Goal: Task Accomplishment & Management: Manage account settings

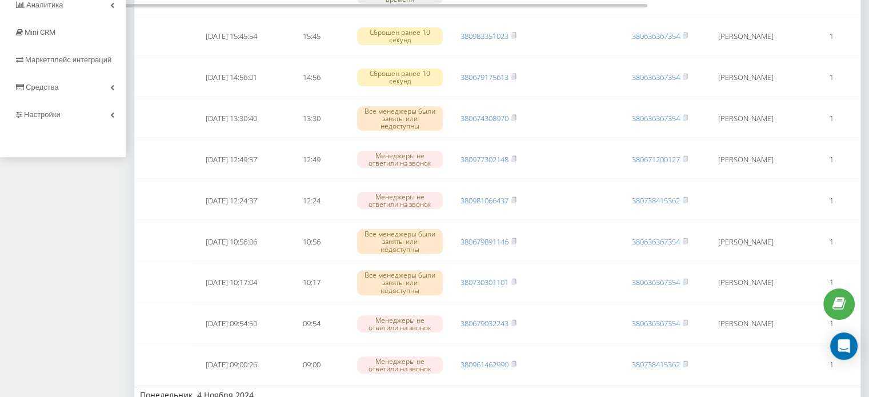
scroll to position [286, 0]
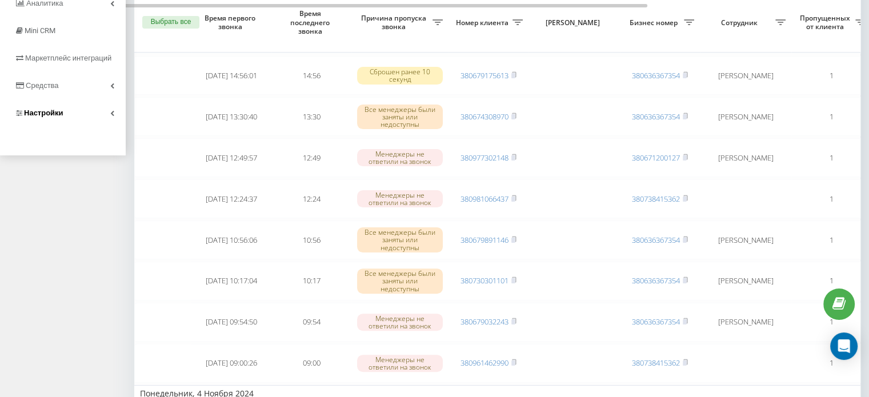
click at [75, 113] on link "Настройки" at bounding box center [63, 112] width 126 height 27
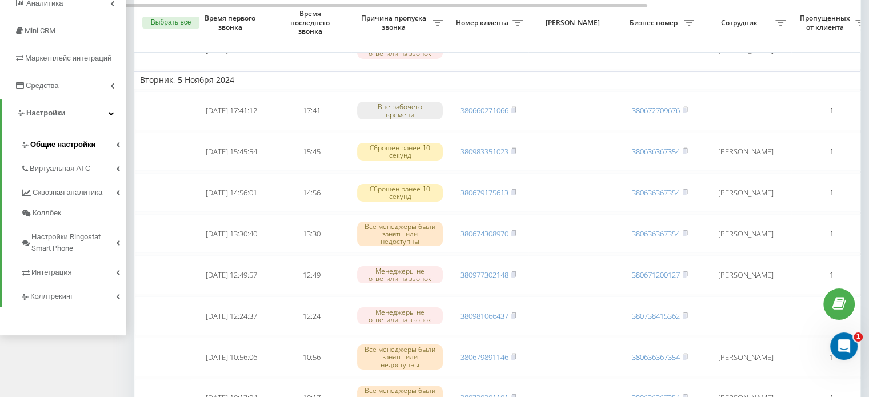
scroll to position [0, 0]
click at [82, 137] on link "Общие настройки" at bounding box center [73, 143] width 105 height 24
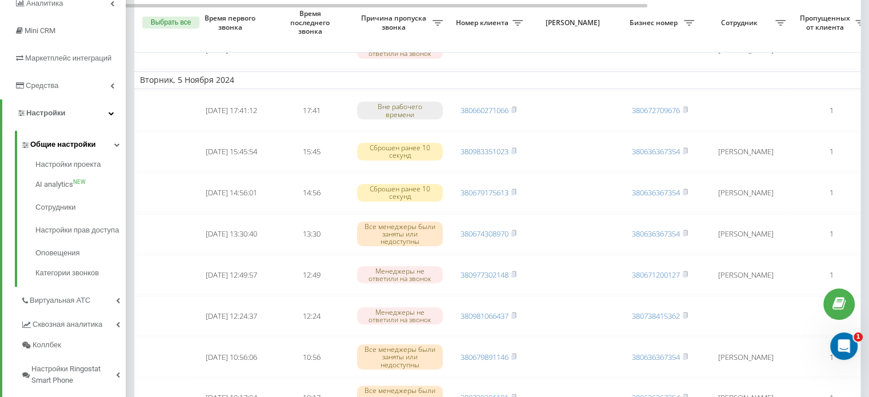
click at [71, 146] on span "Общие настройки" at bounding box center [62, 144] width 65 height 11
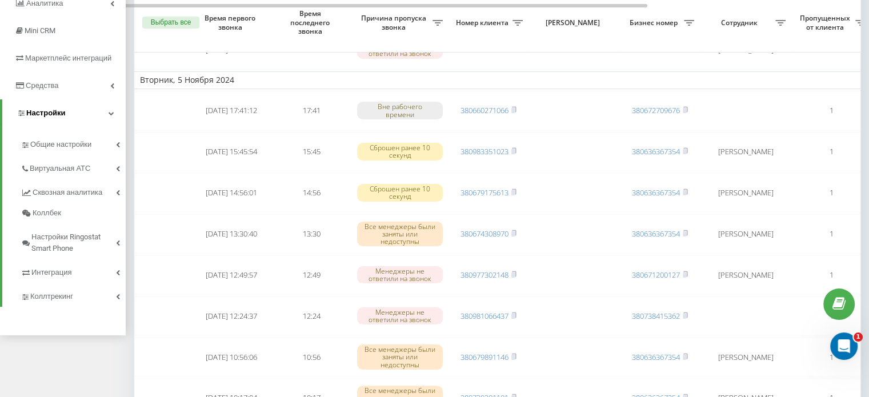
click at [106, 123] on link "Настройки" at bounding box center [63, 112] width 123 height 27
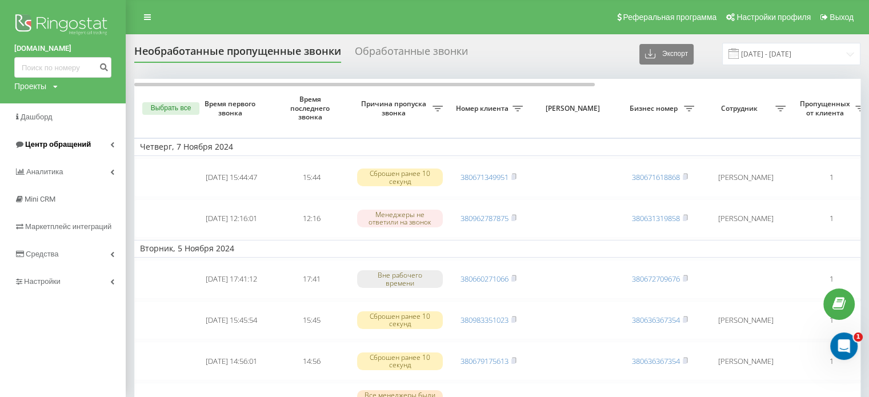
click at [87, 137] on link "Центр обращений" at bounding box center [63, 144] width 126 height 27
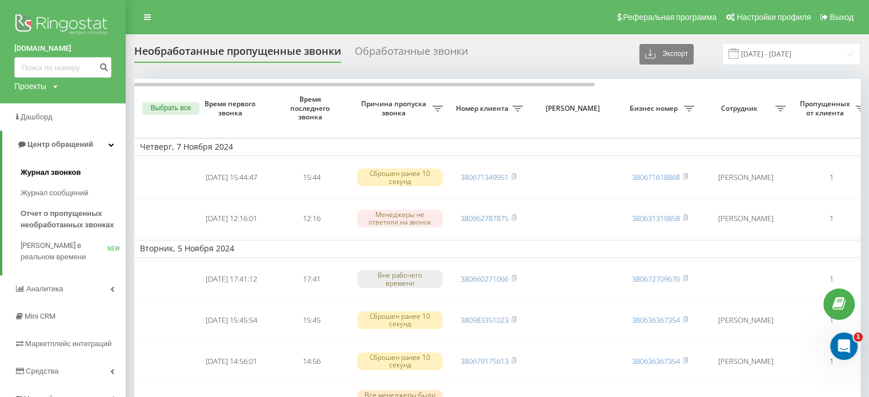
click at [72, 173] on span "Журнал звонков" at bounding box center [51, 172] width 60 height 11
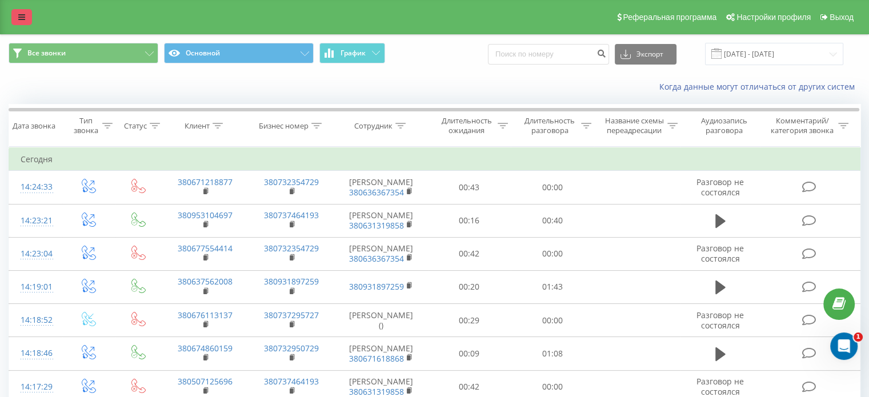
click at [17, 20] on link at bounding box center [21, 17] width 21 height 16
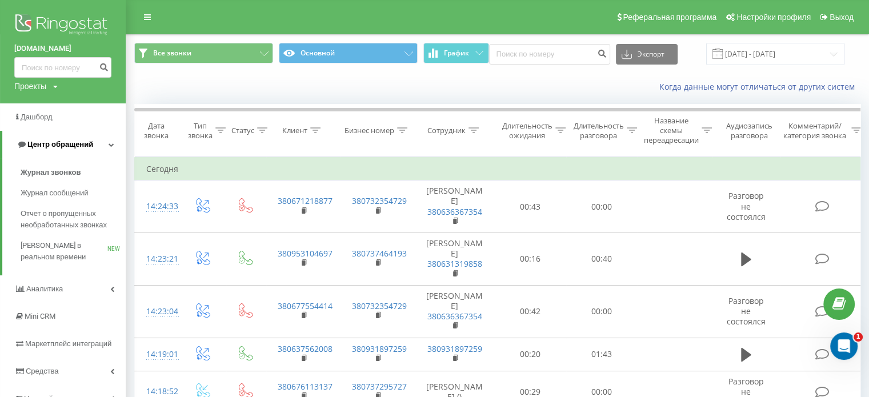
click at [114, 146] on link "Центр обращений" at bounding box center [63, 144] width 123 height 27
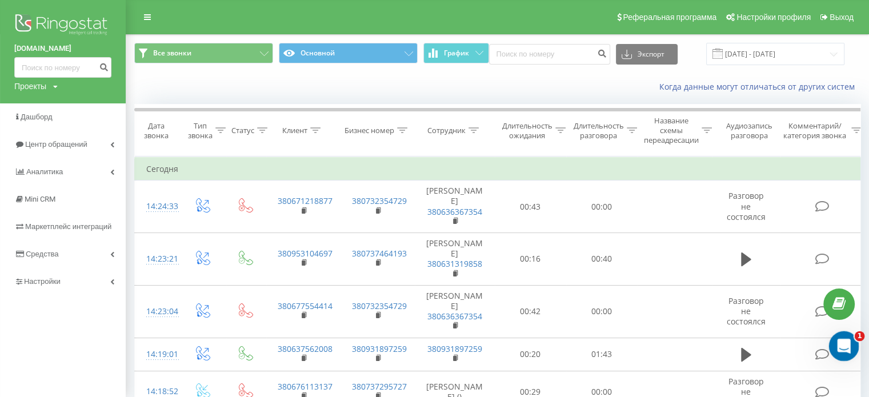
click at [848, 350] on div "Открыть службу сообщений Intercom" at bounding box center [842, 345] width 38 height 38
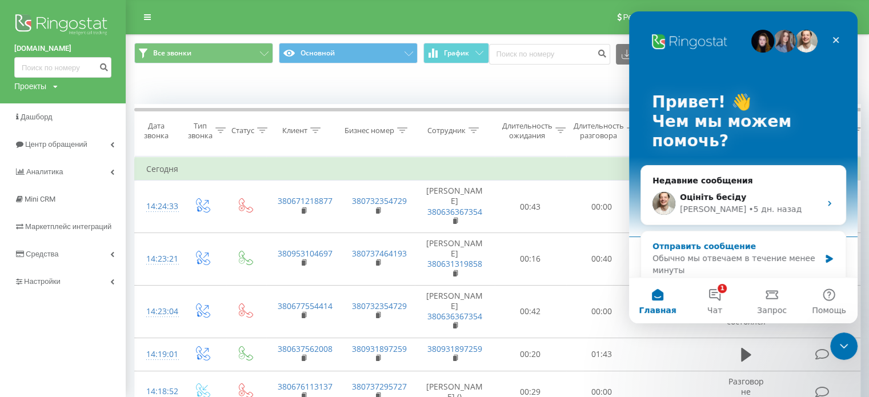
click at [705, 254] on div "Обычно мы отвечаем в течение менее минуты" at bounding box center [735, 264] width 167 height 24
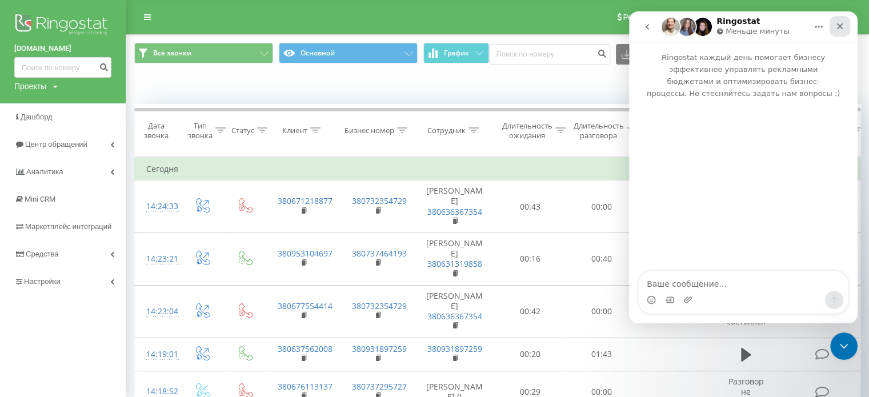
click at [839, 27] on icon "Закрыть" at bounding box center [839, 26] width 9 height 9
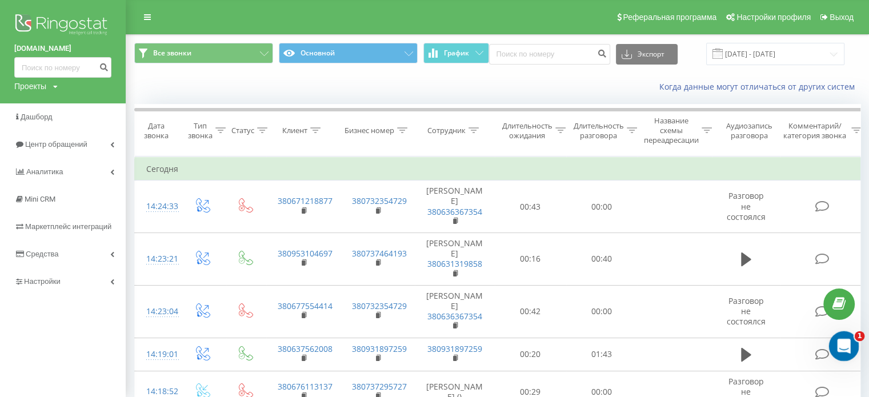
click at [834, 335] on div "Открыть службу сообщений Intercom" at bounding box center [842, 345] width 38 height 38
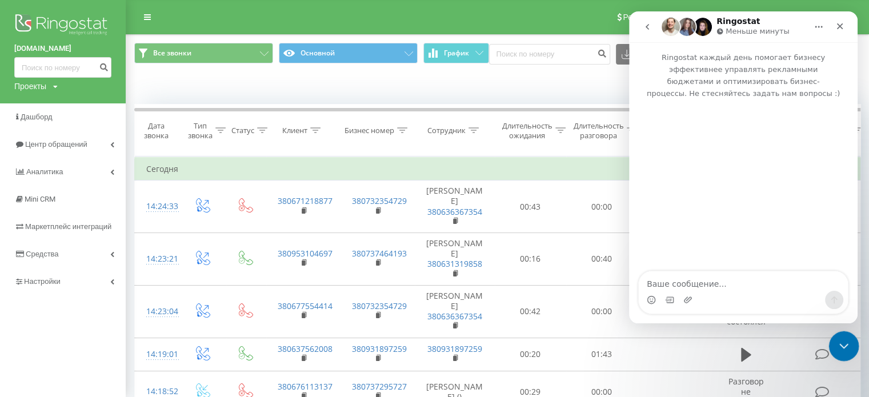
click at [835, 349] on icon "Закрыть службу сообщений Intercom" at bounding box center [842, 345] width 14 height 14
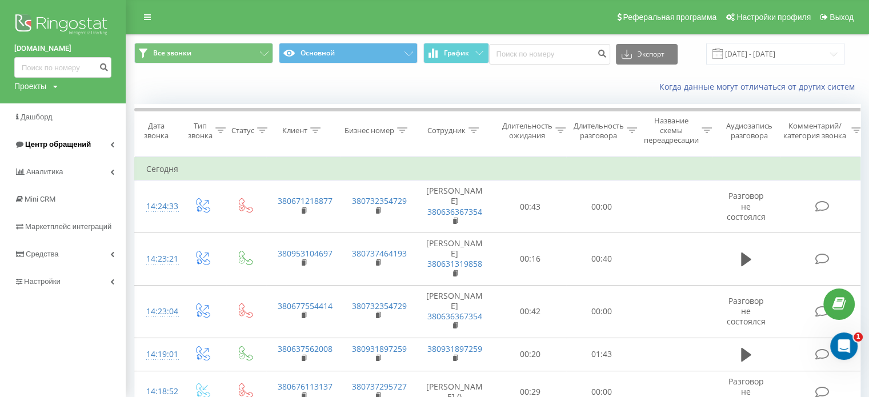
click at [91, 149] on link "Центр обращений" at bounding box center [63, 144] width 126 height 27
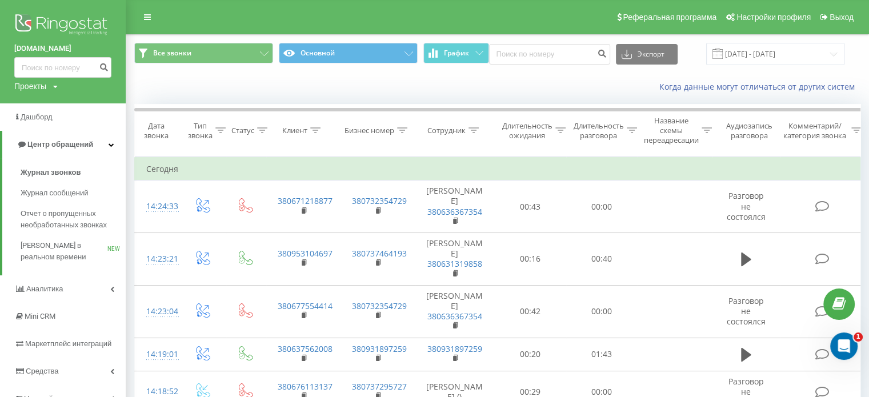
click at [422, 91] on div "Когда данные могут отличаться от других систем" at bounding box center [636, 86] width 464 height 11
click at [679, 131] on div "Название схемы переадресации" at bounding box center [671, 130] width 55 height 29
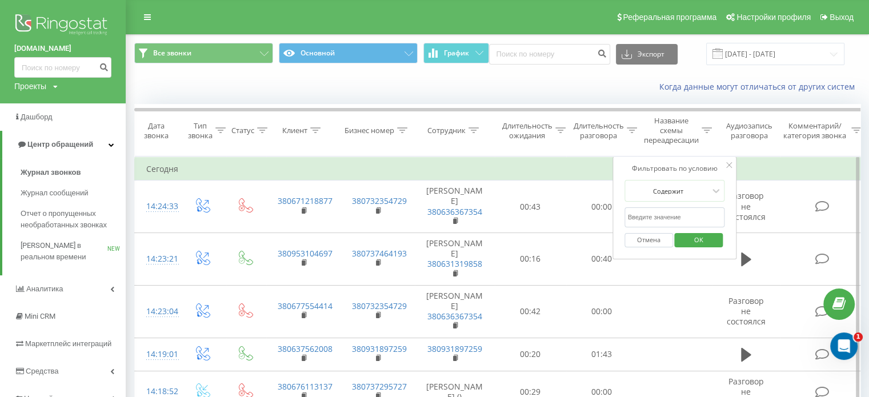
click at [728, 168] on div at bounding box center [729, 165] width 6 height 11
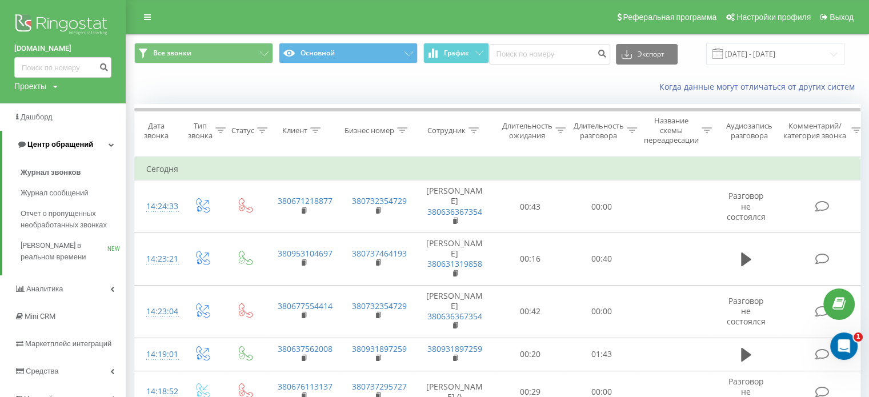
click at [83, 148] on span "Центр обращений" at bounding box center [60, 144] width 66 height 9
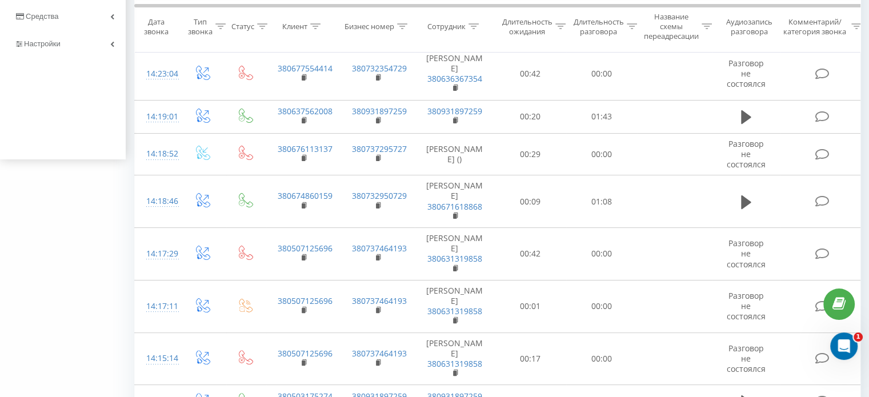
scroll to position [57, 0]
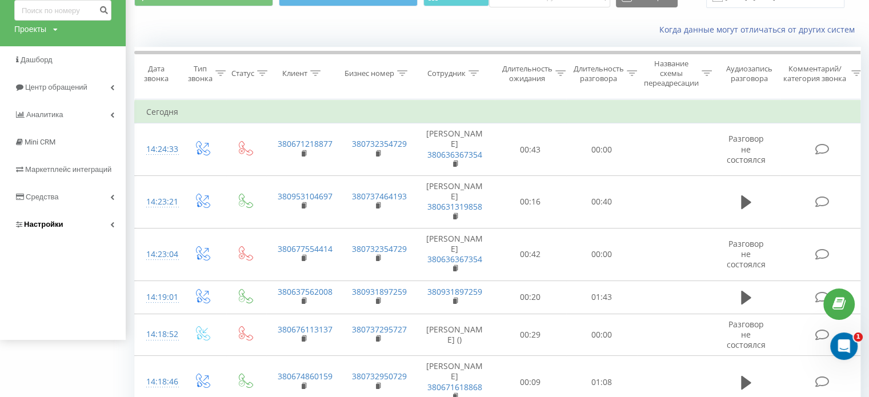
click at [55, 228] on span "Настройки" at bounding box center [43, 224] width 39 height 9
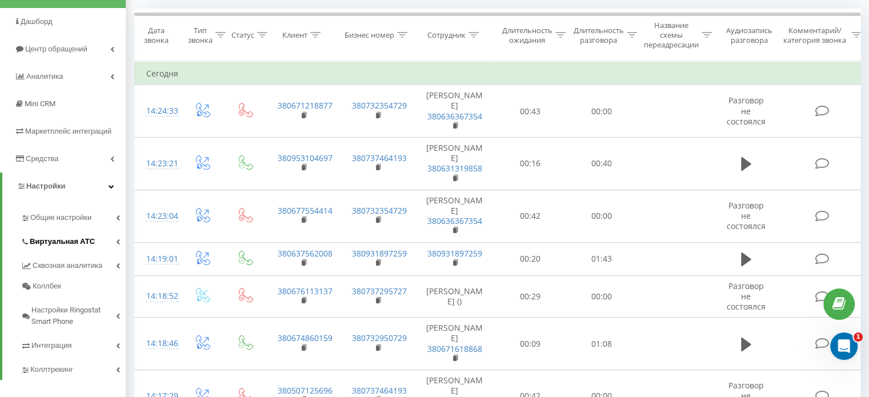
scroll to position [114, 0]
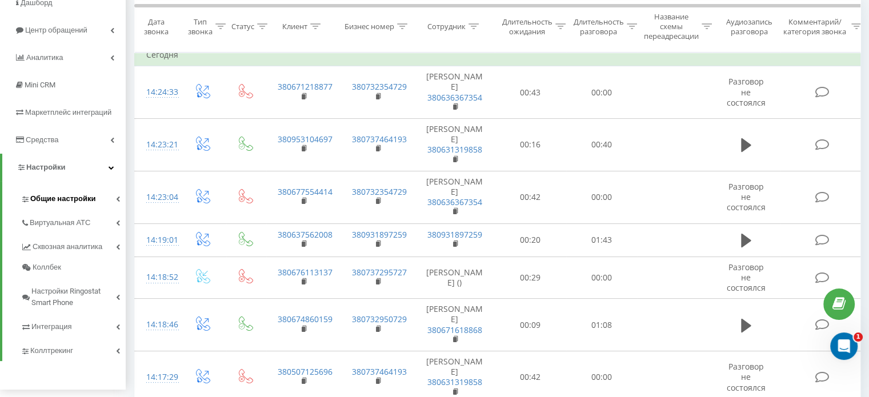
click at [74, 198] on span "Общие настройки" at bounding box center [62, 198] width 65 height 11
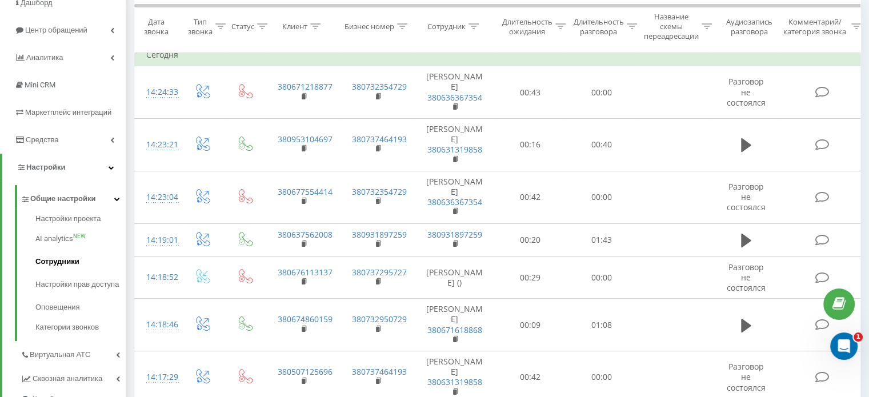
click at [71, 260] on span "Сотрудники" at bounding box center [57, 261] width 44 height 11
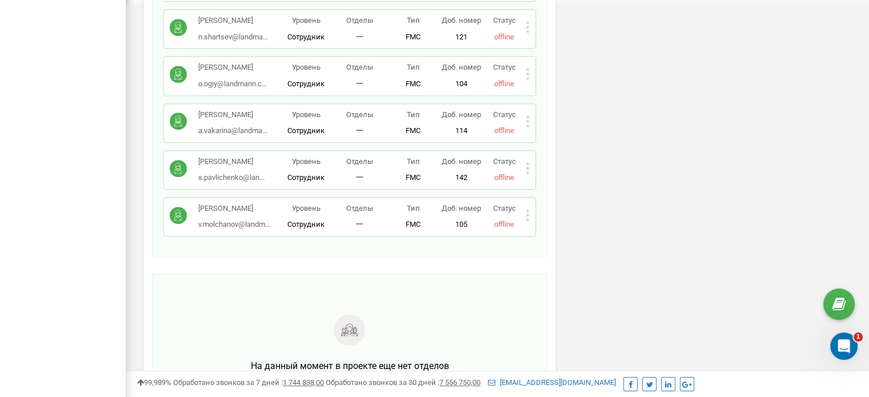
scroll to position [685, 0]
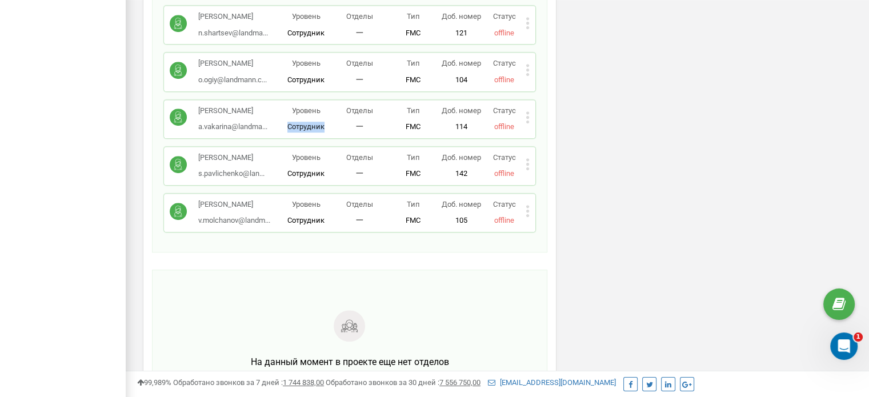
drag, startPoint x: 327, startPoint y: 189, endPoint x: 279, endPoint y: 187, distance: 48.0
click at [279, 133] on p "Сотрудник" at bounding box center [306, 127] width 54 height 11
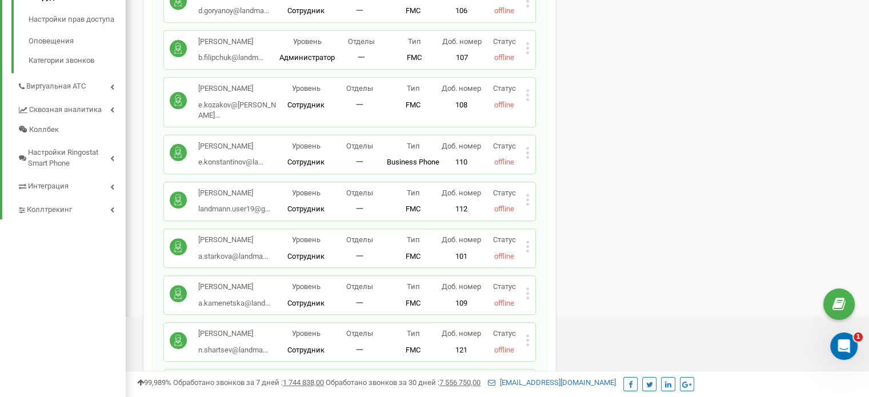
scroll to position [343, 0]
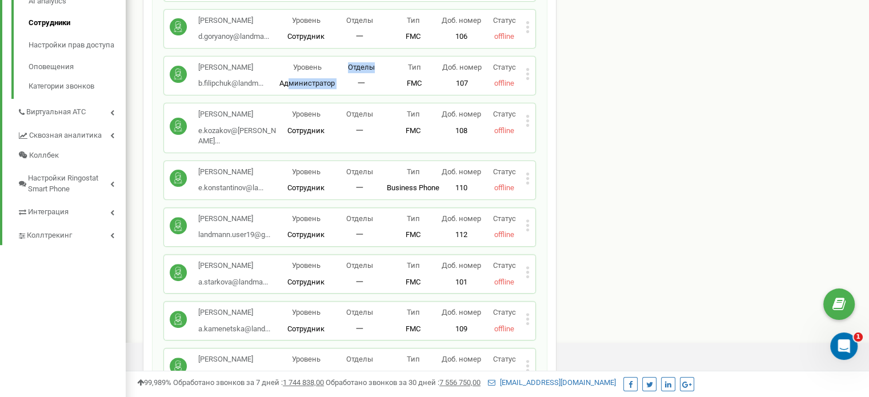
drag, startPoint x: 340, startPoint y: 127, endPoint x: 288, endPoint y: 124, distance: 52.7
click at [288, 89] on div "[PERSON_NAME] b.filipchuk@landm... [EMAIL_ADDRESS][DOMAIN_NAME] Уровень Админис…" at bounding box center [350, 75] width 360 height 27
click at [344, 95] on div "[PERSON_NAME] b.filipchuk@landm... [EMAIL_ADDRESS][DOMAIN_NAME] Уровень Админис…" at bounding box center [349, 76] width 371 height 38
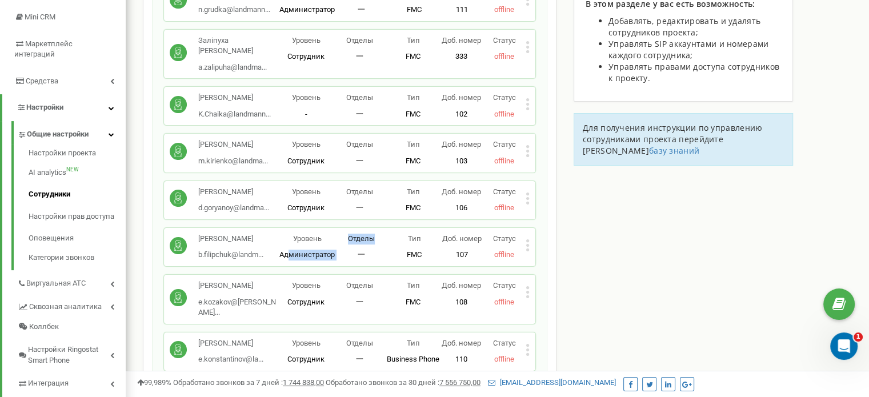
scroll to position [57, 0]
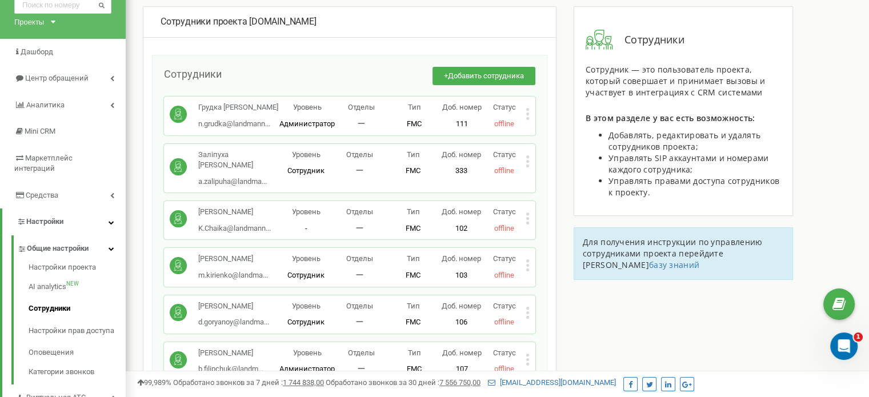
click at [383, 129] on div "Грудка [PERSON_NAME] n.grudka@landmann... [EMAIL_ADDRESS][DOMAIN_NAME] Уровень …" at bounding box center [350, 115] width 360 height 27
click at [528, 114] on icon at bounding box center [527, 114] width 3 height 3
click at [541, 132] on span "Редактировать" at bounding box center [570, 132] width 58 height 7
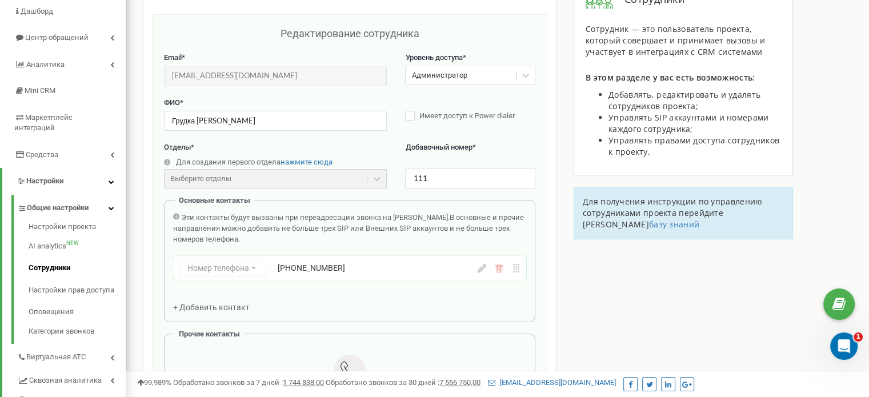
scroll to position [114, 0]
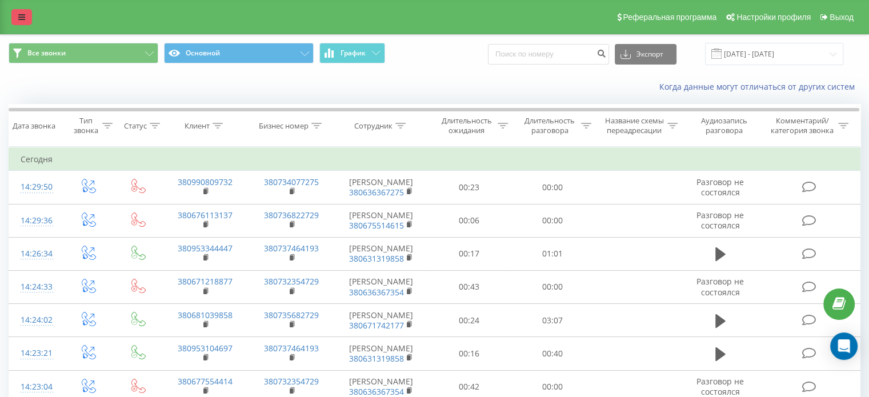
click at [17, 19] on link at bounding box center [21, 17] width 21 height 16
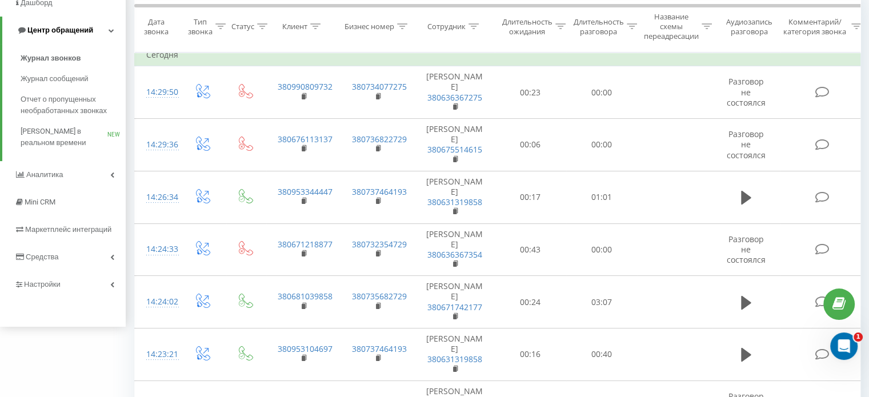
scroll to position [57, 0]
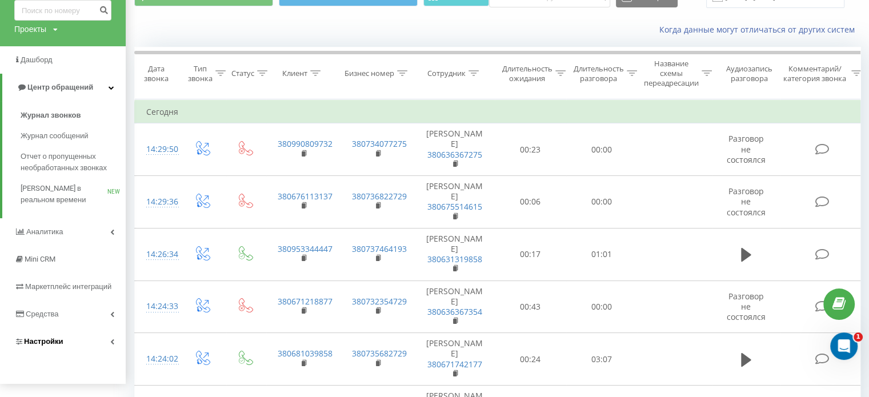
click at [53, 338] on span "Настройки" at bounding box center [43, 341] width 39 height 9
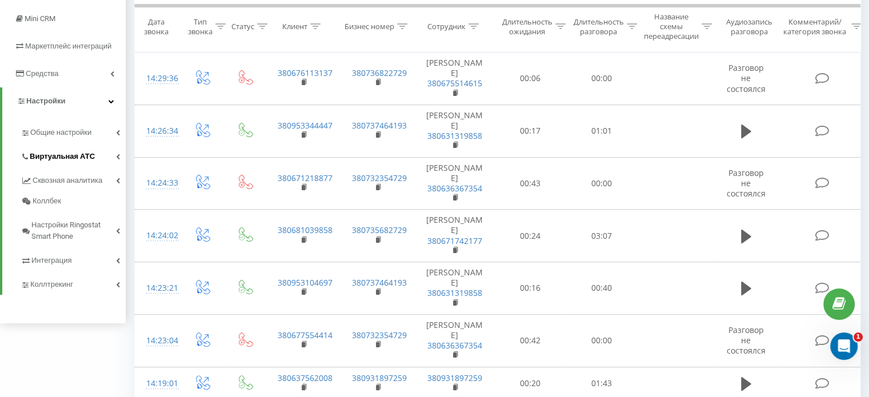
scroll to position [114, 0]
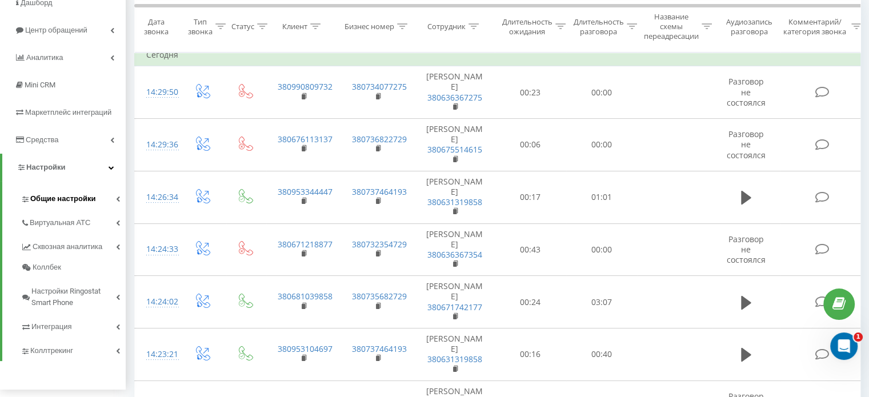
click at [64, 201] on span "Общие настройки" at bounding box center [62, 198] width 65 height 11
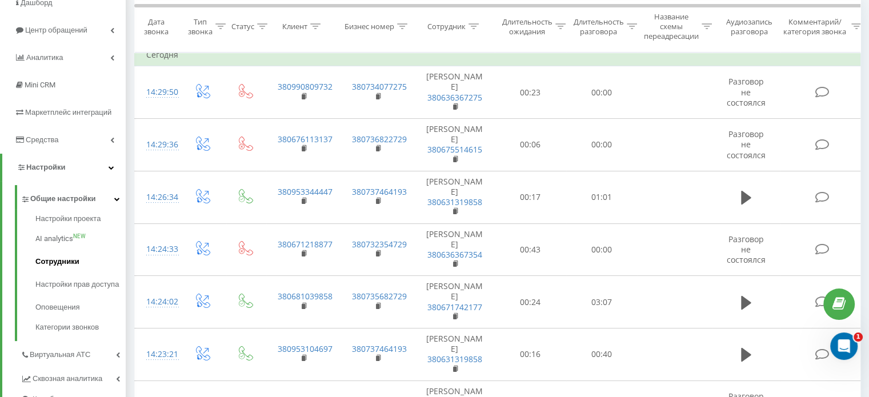
click at [67, 264] on span "Сотрудники" at bounding box center [57, 261] width 44 height 11
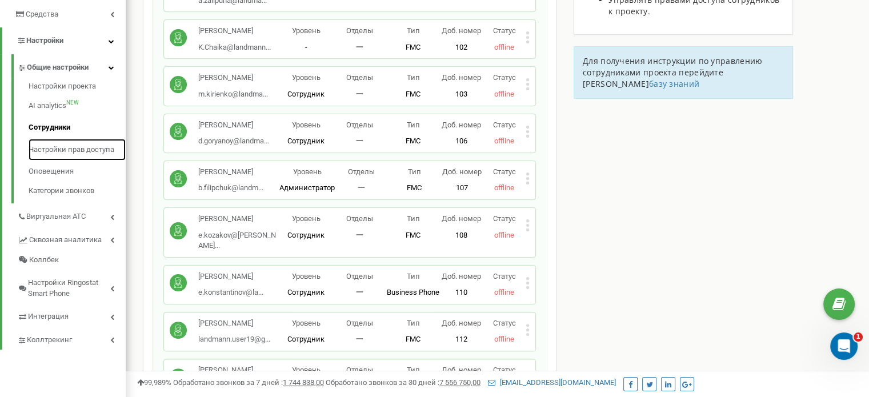
scroll to position [228, 0]
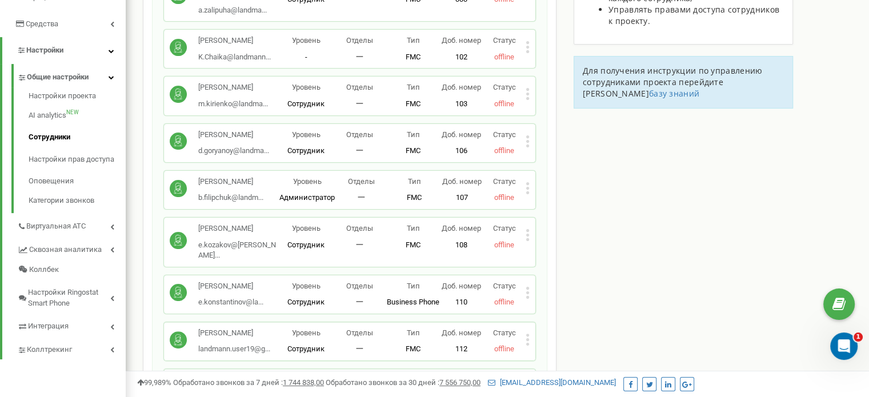
drag, startPoint x: 196, startPoint y: 278, endPoint x: 260, endPoint y: 289, distance: 64.9
click at [260, 261] on div "Козаков Євген Валентинович e.kozakov@landman... e.kozakov@landmann.com.ua" at bounding box center [225, 242] width 110 height 38
click at [286, 251] on p "Сотрудник" at bounding box center [306, 245] width 54 height 11
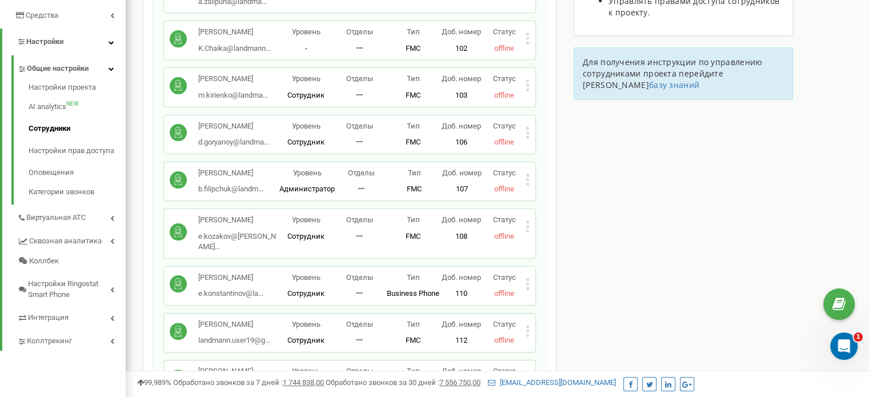
scroll to position [286, 0]
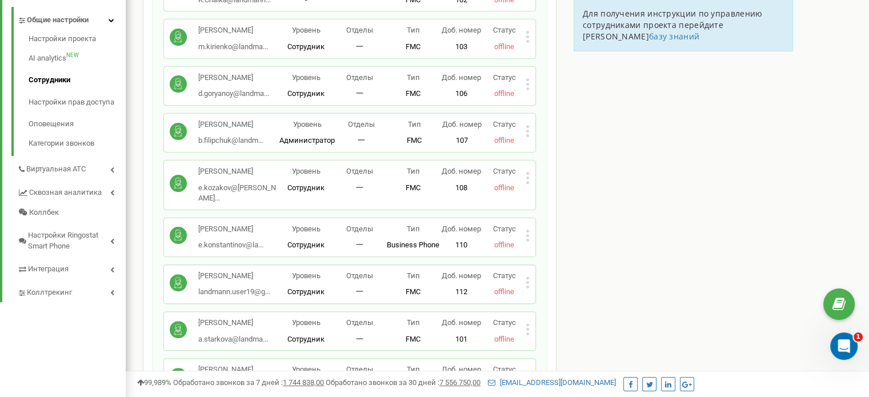
drag, startPoint x: 224, startPoint y: 170, endPoint x: 194, endPoint y: 165, distance: 30.1
click at [194, 146] on div "Филипчук Богдан Юрійович b.filipchuk@landm... b.filipchuk@landmann.com.ua" at bounding box center [225, 132] width 110 height 27
click at [259, 146] on div "Филипчук Богдан Юрійович b.filipchuk@landm... b.filipchuk@landmann.com.ua" at bounding box center [230, 132] width 65 height 27
click at [526, 137] on icon at bounding box center [528, 131] width 4 height 12
click at [547, 153] on span "Редактировать" at bounding box center [570, 149] width 58 height 7
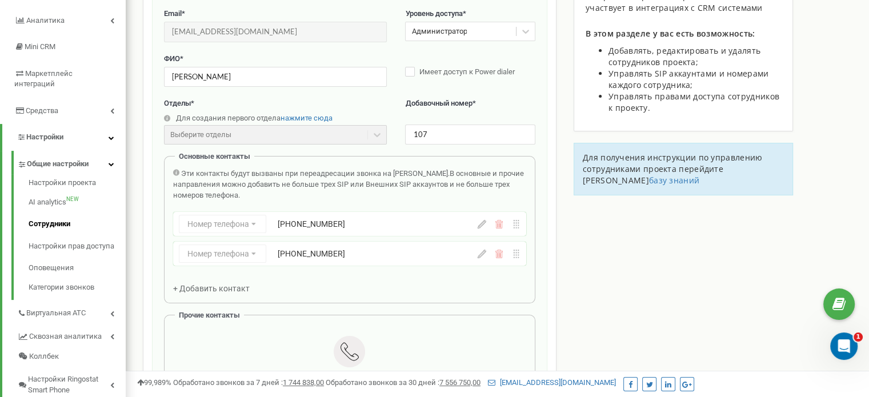
scroll to position [114, 0]
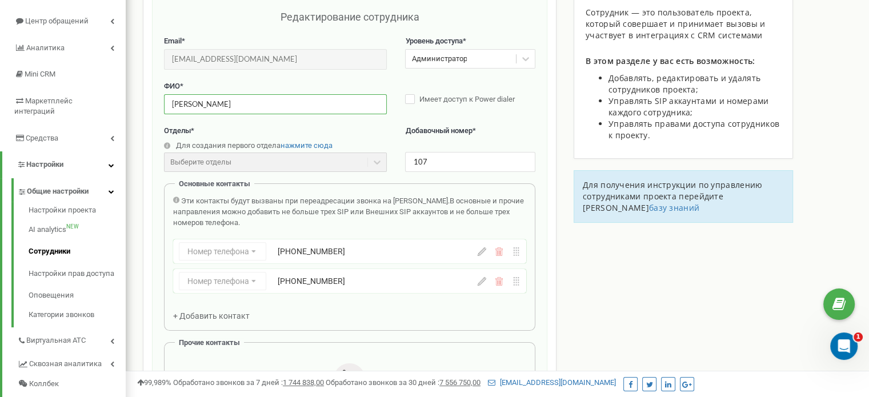
drag, startPoint x: 267, startPoint y: 105, endPoint x: 128, endPoint y: 101, distance: 139.4
click at [128, 101] on div "Реферальная программа Настройки профиля Выход landmann.in.ua использует Ringost…" at bounding box center [497, 228] width 743 height 685
click at [258, 75] on div "Email * b.filipchuk@landmann.com.ua Email недоступен для редактирования. Вы мож…" at bounding box center [349, 58] width 371 height 45
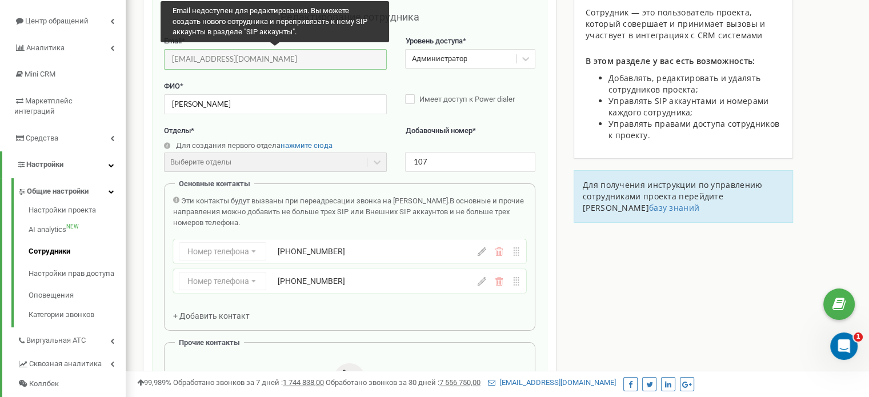
drag, startPoint x: 174, startPoint y: 59, endPoint x: 299, endPoint y: 63, distance: 125.7
click at [299, 63] on input "b.filipchuk@landmann.com.ua" at bounding box center [275, 59] width 223 height 20
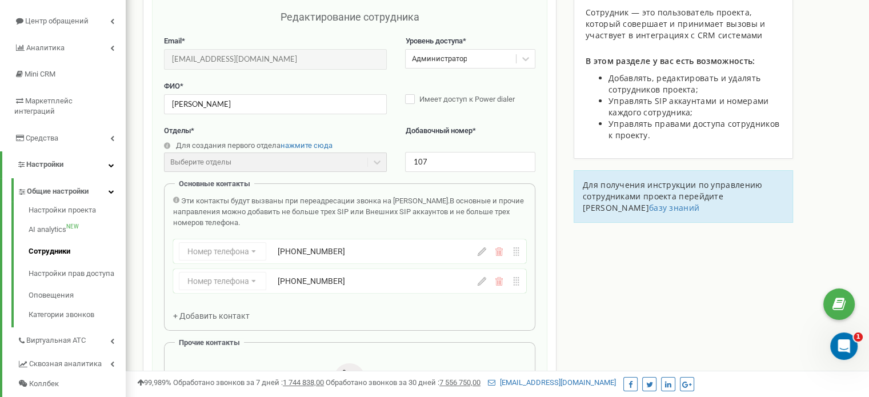
click at [272, 75] on div "Email * b.filipchuk@landmann.com.ua Email недоступен для редактирования. Вы мож…" at bounding box center [349, 58] width 371 height 45
drag, startPoint x: 268, startPoint y: 61, endPoint x: 151, endPoint y: 59, distance: 117.1
click at [152, 59] on div "Редактирование сотрудника Email * b.filipchuk@landmann.com.ua Email недоступен …" at bounding box center [349, 276] width 395 height 557
click at [264, 78] on div "Email * b.filipchuk@landmann.com.ua Email недоступен для редактирования. Вы мож…" at bounding box center [349, 58] width 371 height 45
drag, startPoint x: 272, startPoint y: 57, endPoint x: 154, endPoint y: 57, distance: 117.7
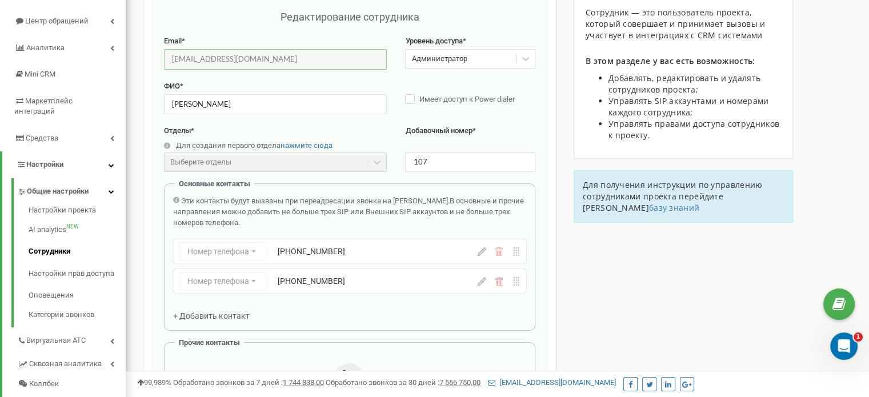
click at [154, 57] on div "Редактирование сотрудника Email * b.filipchuk@landmann.com.ua Email недоступен …" at bounding box center [349, 276] width 395 height 557
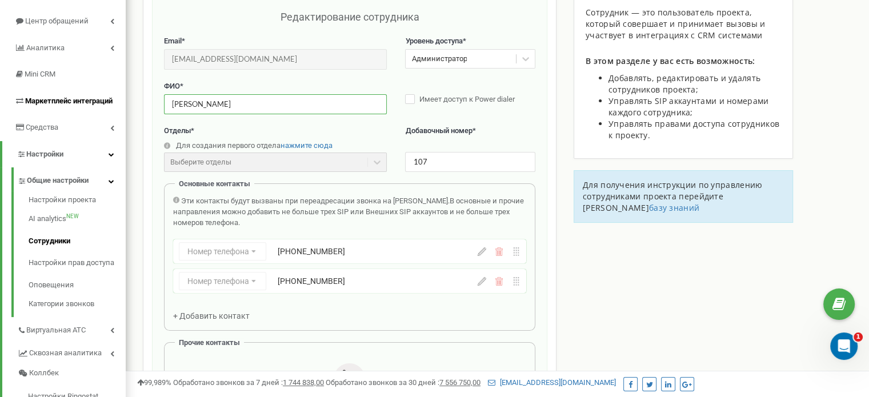
drag, startPoint x: 272, startPoint y: 106, endPoint x: 118, endPoint y: 105, distance: 154.8
click at [118, 105] on div "landmann.in.ua Проекты landmann.in.ua Дашборд Центр обращений Аналитика Mini CR…" at bounding box center [434, 358] width 869 height 944
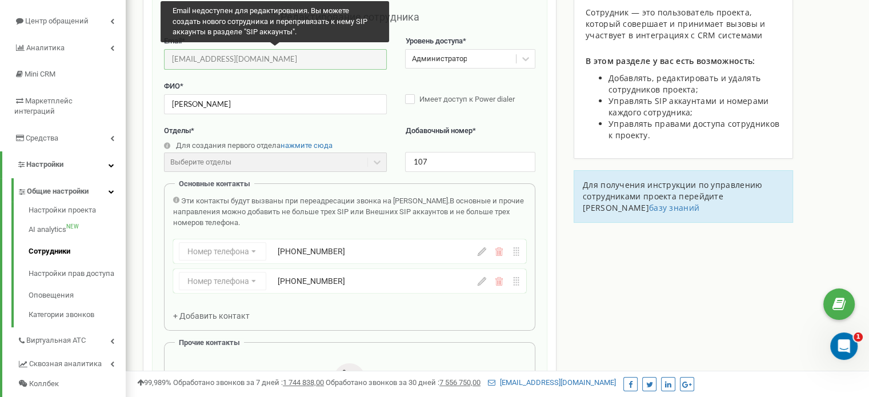
drag, startPoint x: 283, startPoint y: 57, endPoint x: 165, endPoint y: 59, distance: 117.7
click at [165, 59] on input "b.filipchuk@landmann.com.ua" at bounding box center [275, 59] width 223 height 20
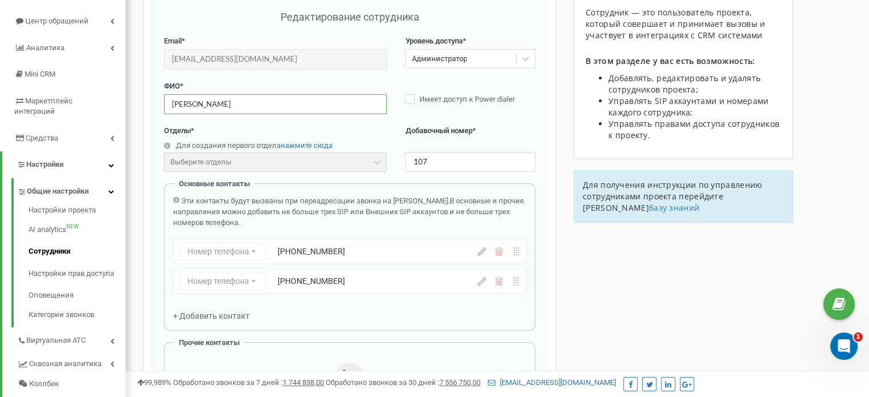
drag, startPoint x: 278, startPoint y: 103, endPoint x: 141, endPoint y: 103, distance: 136.5
click at [141, 103] on div "Сотрудники проекта landmann.in.ua Редактирование сотрудника Email * b.filipchuk…" at bounding box center [497, 389] width 726 height 880
drag, startPoint x: 276, startPoint y: 58, endPoint x: 162, endPoint y: 55, distance: 113.7
click at [162, 55] on div "Редактирование сотрудника Email * b.filipchuk@landmann.com.ua Email недоступен …" at bounding box center [349, 276] width 395 height 557
click at [246, 78] on div "Email * b.filipchuk@landmann.com.ua Email недоступен для редактирования. Вы мож…" at bounding box center [349, 58] width 371 height 45
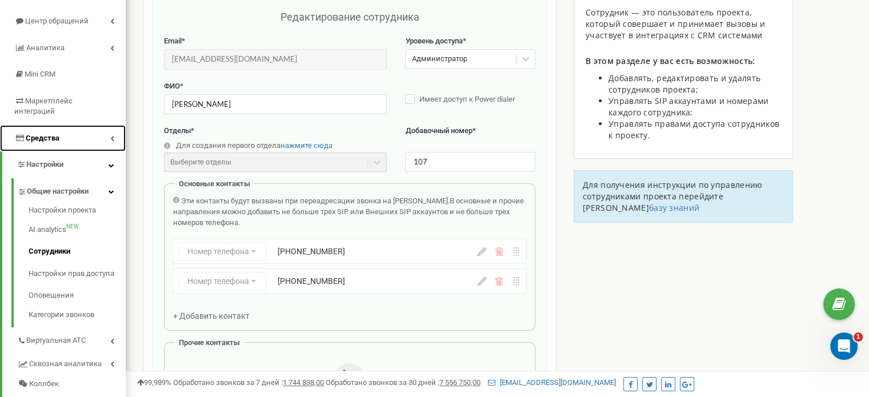
click at [95, 129] on link "Средства" at bounding box center [63, 138] width 126 height 27
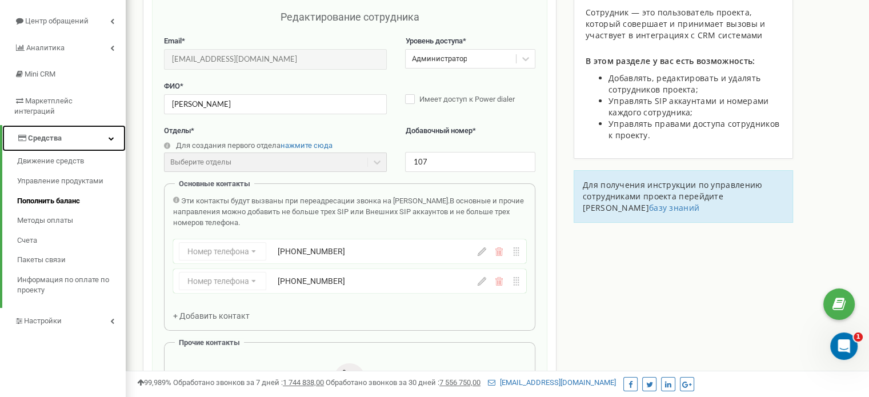
scroll to position [0, 0]
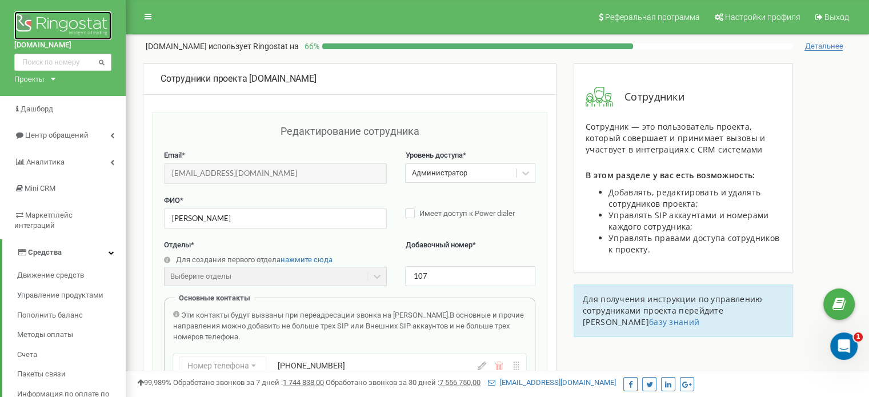
click at [76, 33] on img at bounding box center [62, 25] width 97 height 29
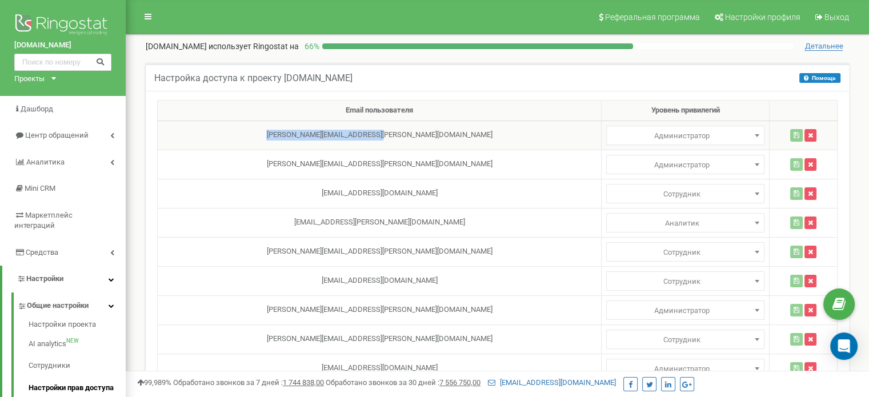
drag, startPoint x: 270, startPoint y: 134, endPoint x: 406, endPoint y: 134, distance: 136.5
click at [406, 134] on td "S.Lukiyanchuk@landmann.com.ua" at bounding box center [380, 135] width 444 height 29
select select
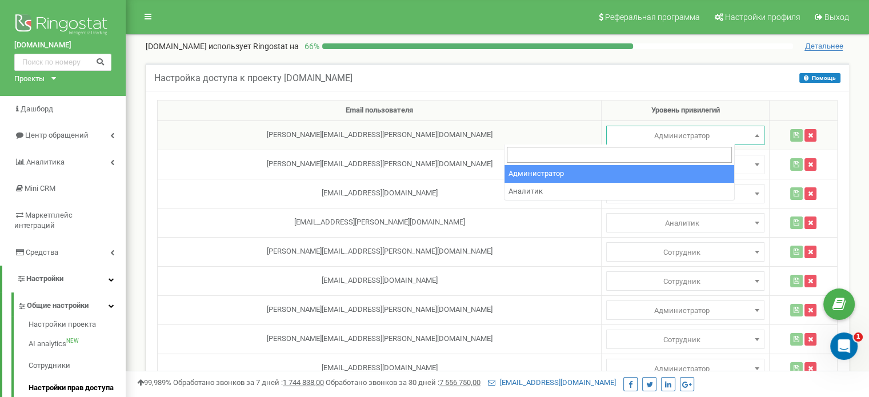
click at [693, 139] on span "Администратор" at bounding box center [685, 136] width 150 height 16
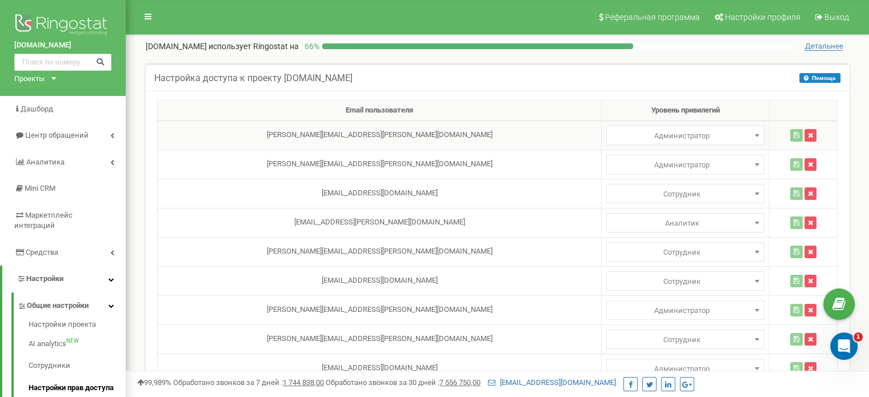
click at [647, 134] on span "Администратор" at bounding box center [685, 136] width 150 height 16
select select
click at [646, 282] on span "Сотрудник" at bounding box center [685, 282] width 150 height 16
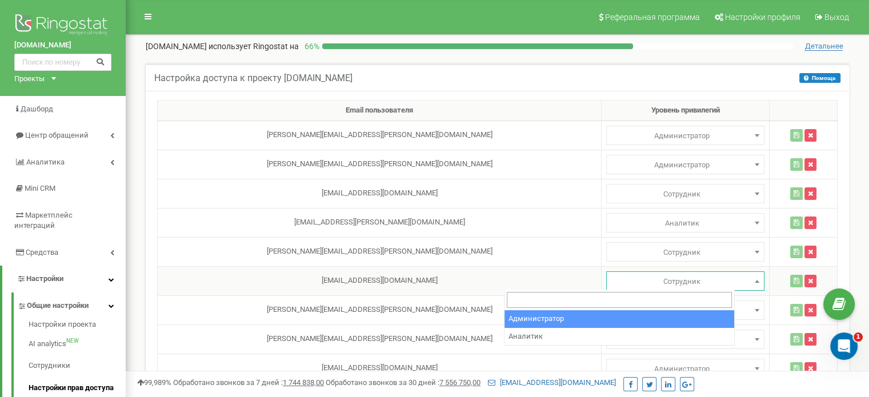
click at [646, 282] on span "Сотрудник" at bounding box center [685, 282] width 150 height 16
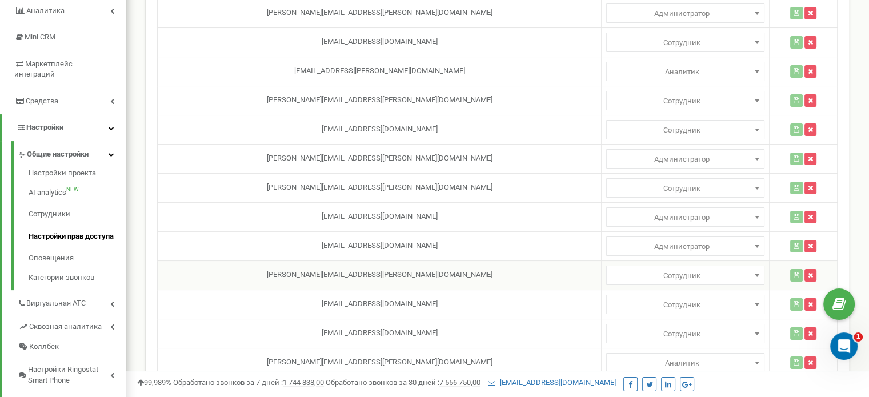
scroll to position [171, 0]
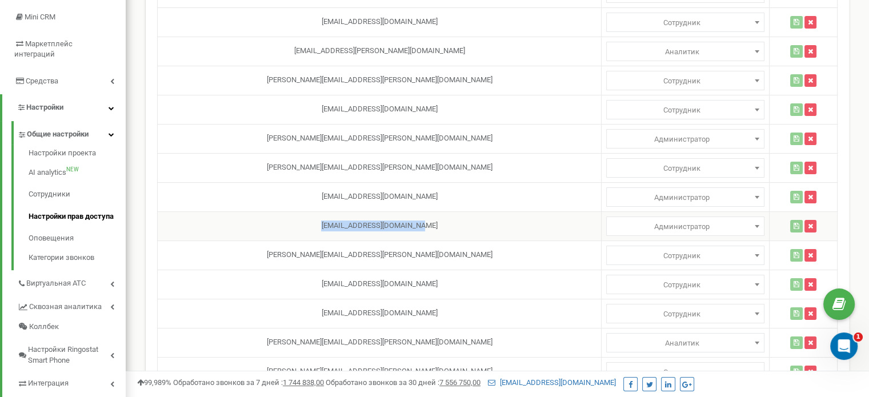
drag, startPoint x: 279, startPoint y: 223, endPoint x: 390, endPoint y: 222, distance: 111.4
click at [390, 222] on td "artyom.evgrafov@gmail.com" at bounding box center [380, 225] width 444 height 29
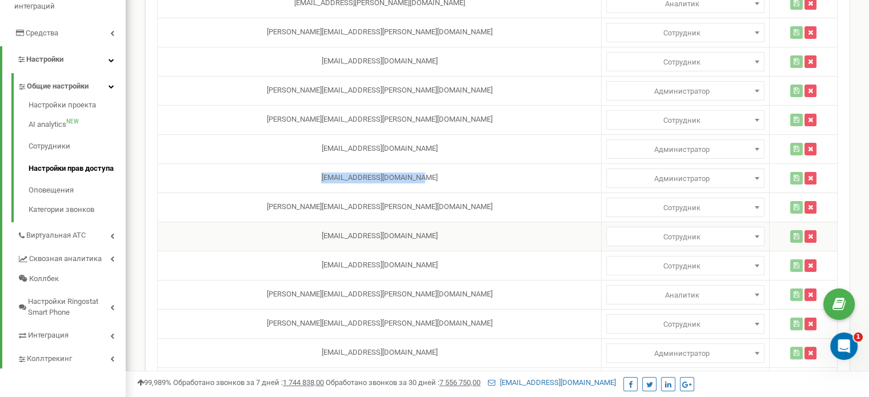
scroll to position [286, 0]
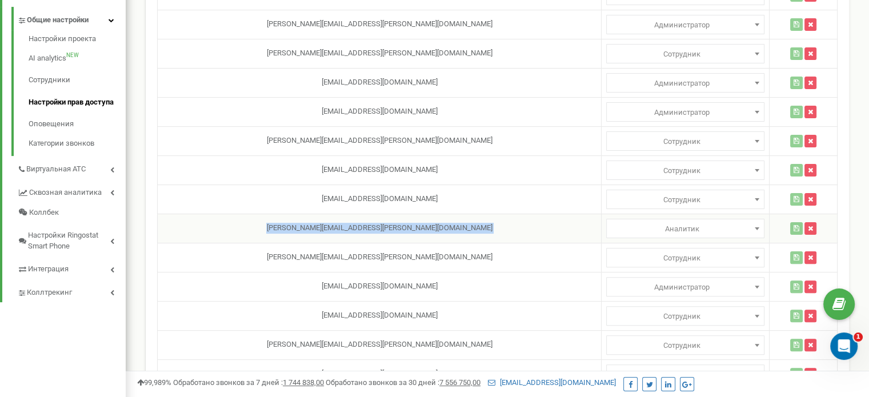
drag, startPoint x: 279, startPoint y: 227, endPoint x: 629, endPoint y: 231, distance: 350.2
click at [629, 231] on tr "v.ivashchenko@adam.ua Администратор Аналитик Менеджер Сотрудник Аналитик" at bounding box center [498, 228] width 680 height 29
click at [409, 226] on td "v.ivashchenko@adam.ua" at bounding box center [380, 228] width 444 height 29
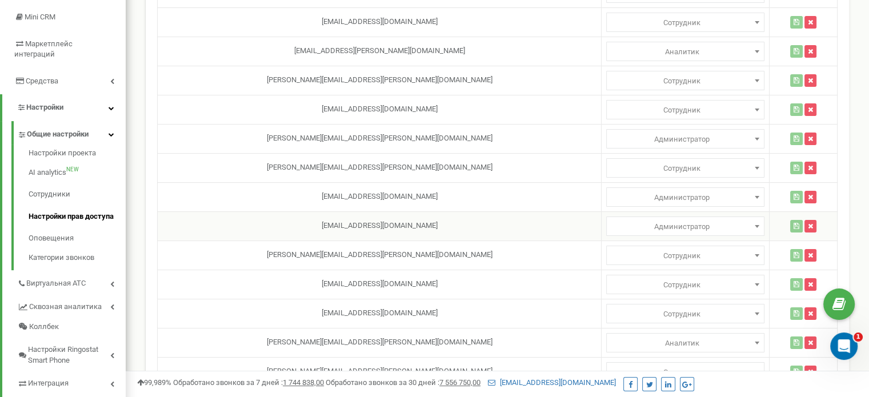
scroll to position [0, 0]
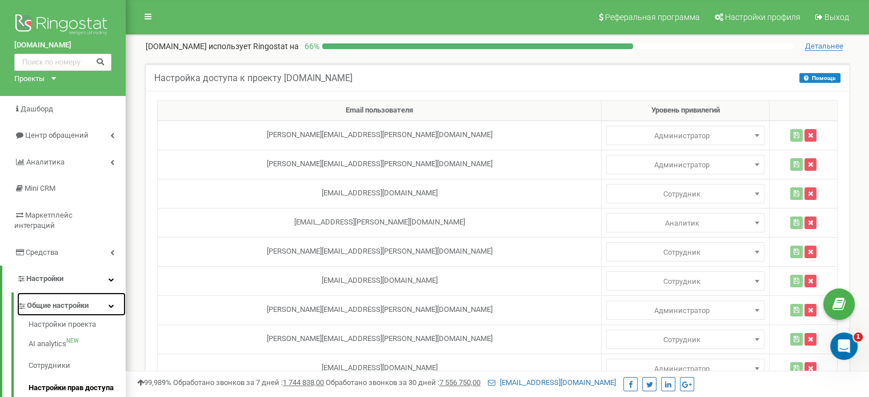
click at [114, 293] on link "Общие настройки" at bounding box center [71, 303] width 109 height 23
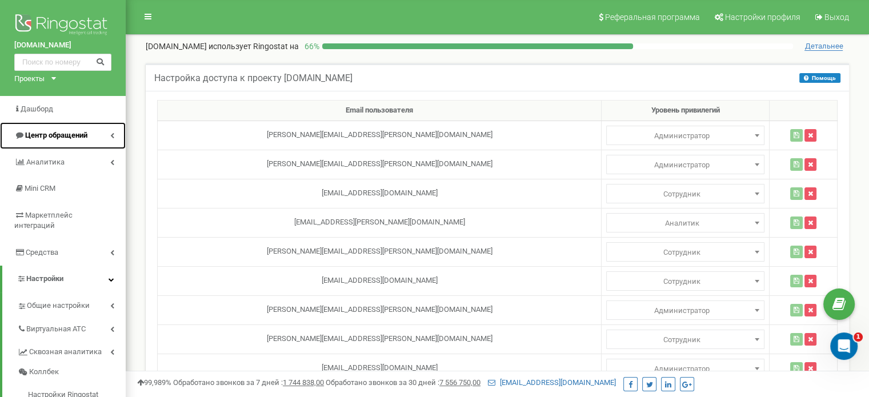
click at [73, 131] on span "Центр обращений" at bounding box center [56, 135] width 62 height 9
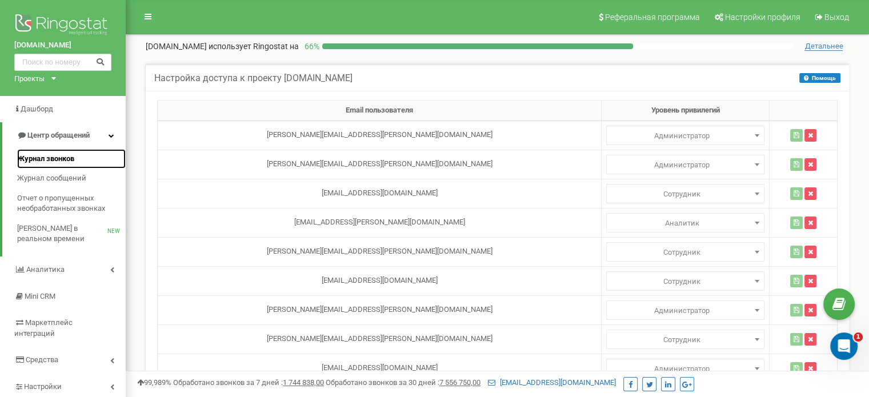
click at [42, 159] on span "Журнал звонков" at bounding box center [45, 159] width 57 height 11
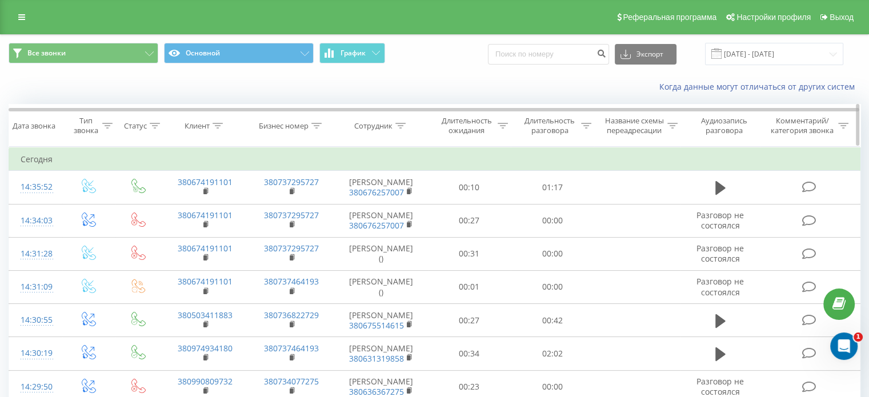
click at [668, 123] on icon at bounding box center [672, 126] width 10 height 6
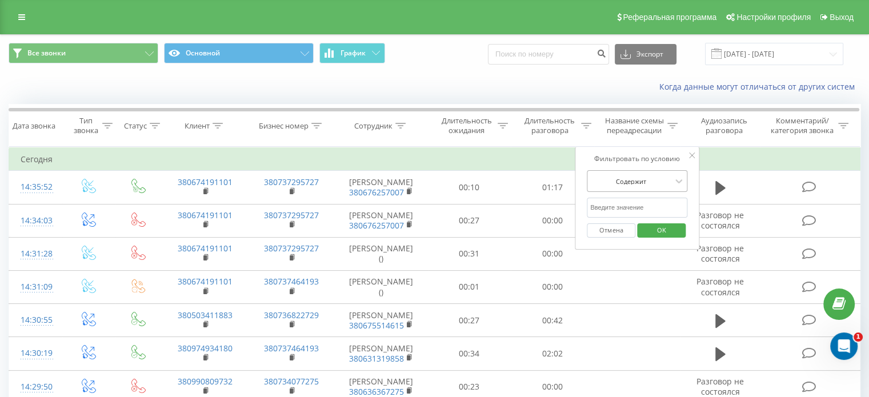
click at [632, 177] on div at bounding box center [630, 181] width 81 height 11
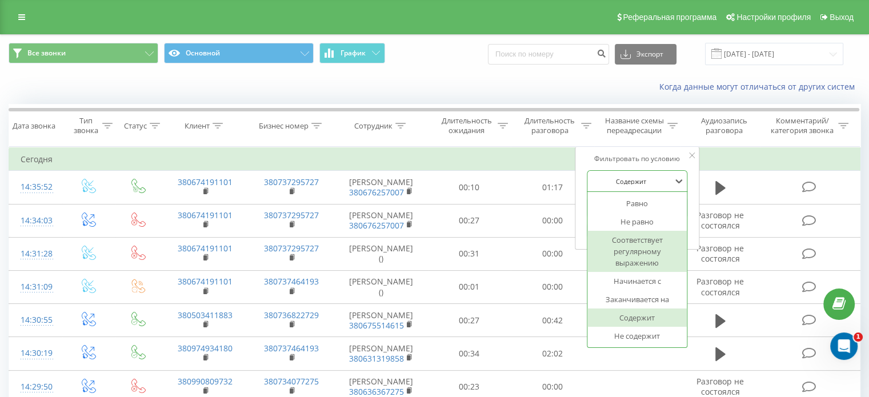
click at [644, 266] on div "Соответствует регулярному выражению" at bounding box center [636, 251] width 99 height 41
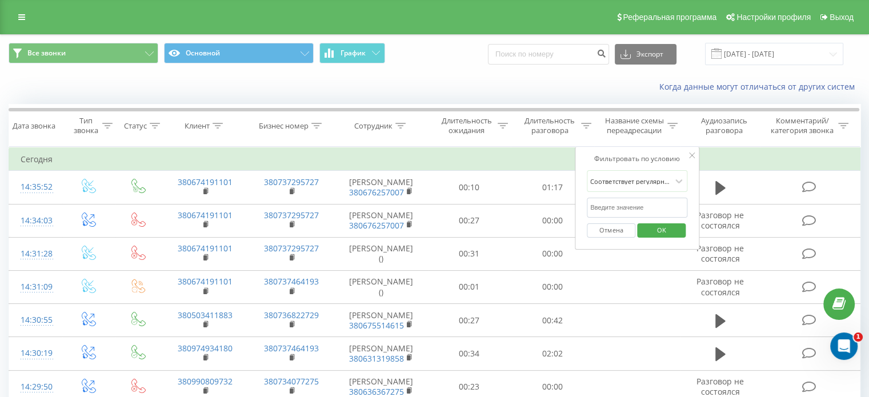
click at [630, 200] on input "text" at bounding box center [637, 208] width 101 height 20
type input ".+"
click at [644, 180] on div at bounding box center [630, 181] width 81 height 11
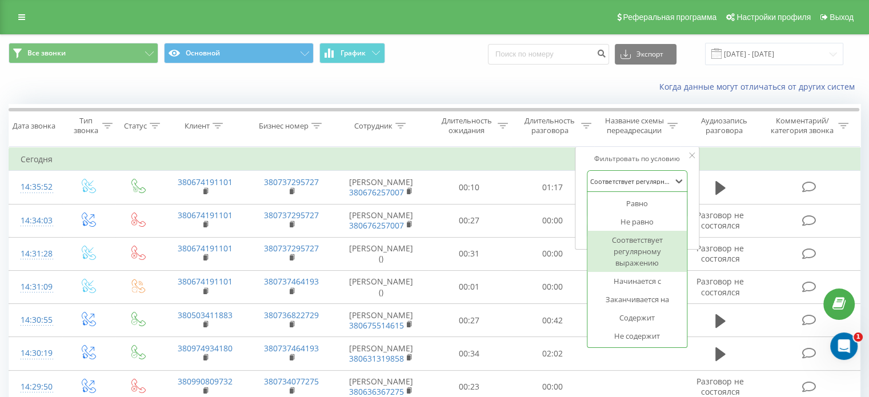
click at [644, 262] on div "Соответствует регулярному выражению" at bounding box center [636, 251] width 99 height 41
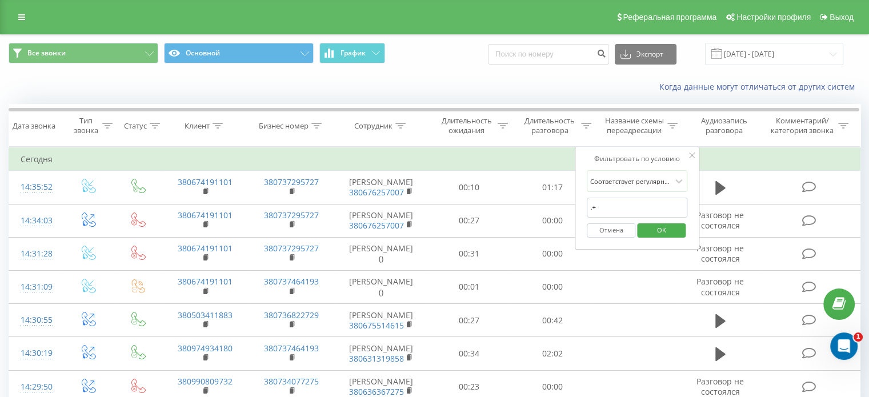
click at [663, 228] on span "OK" at bounding box center [661, 230] width 32 height 18
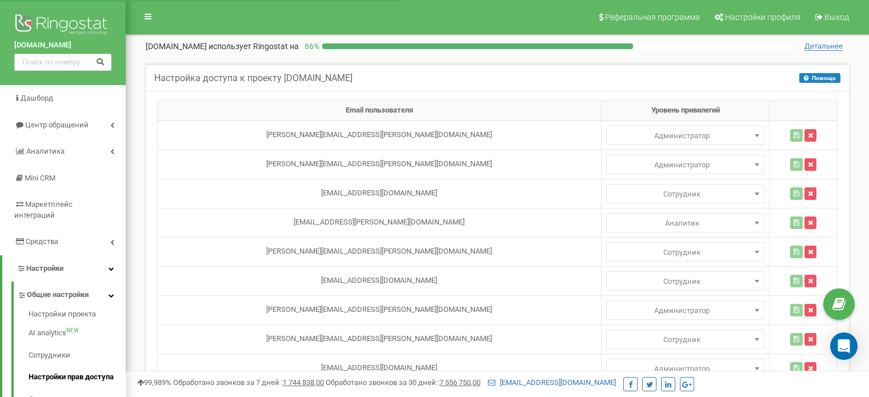
select select
click at [75, 131] on link "Центр обращений" at bounding box center [63, 125] width 126 height 27
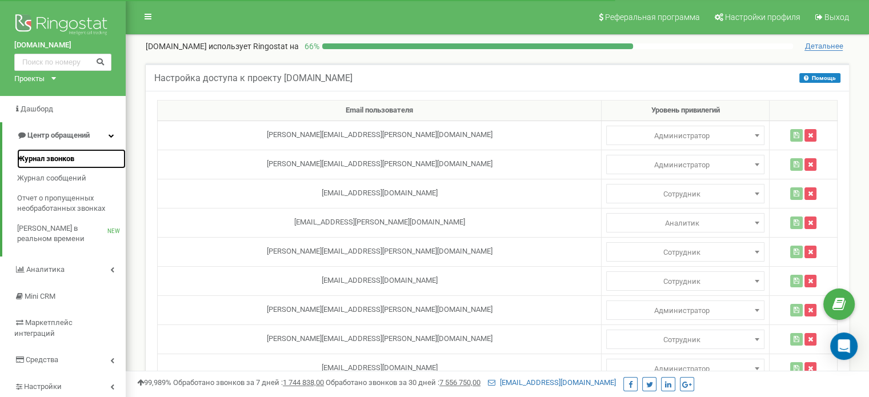
click at [53, 154] on span "Журнал звонков" at bounding box center [45, 159] width 57 height 11
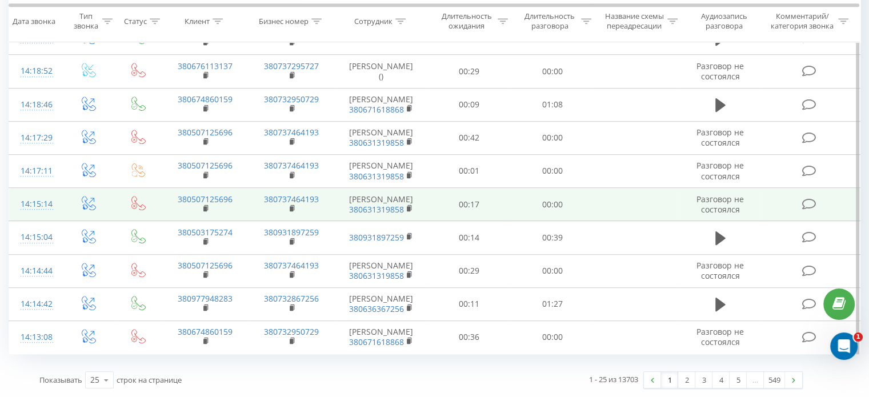
scroll to position [802, 0]
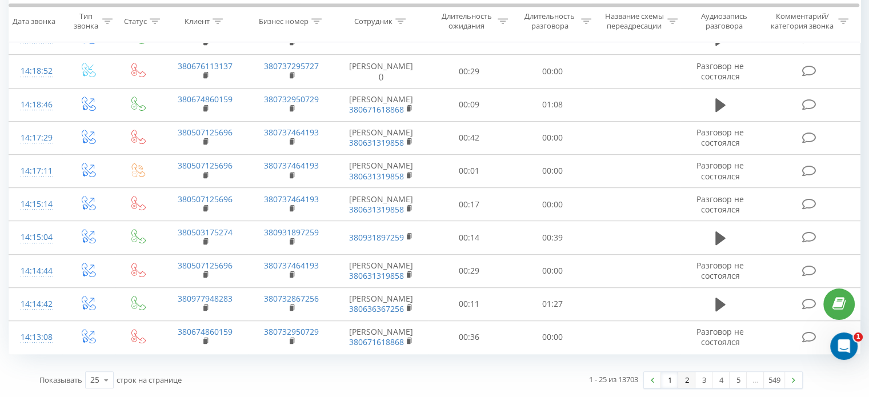
click at [683, 378] on link "2" at bounding box center [686, 380] width 17 height 16
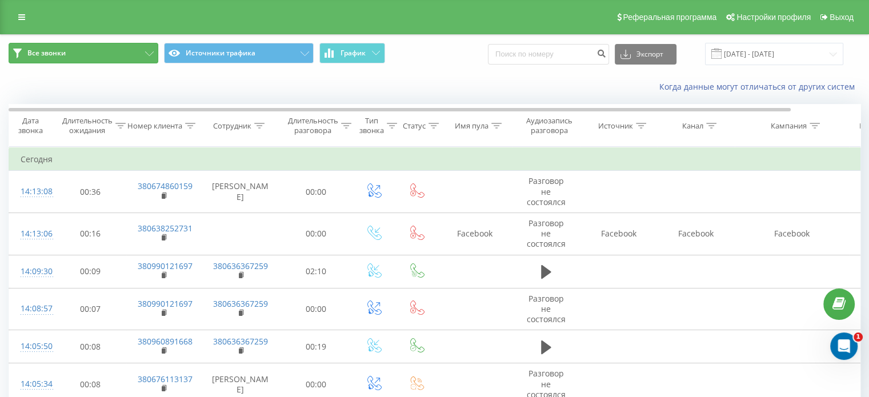
click at [65, 51] on span "Все звонки" at bounding box center [46, 53] width 38 height 9
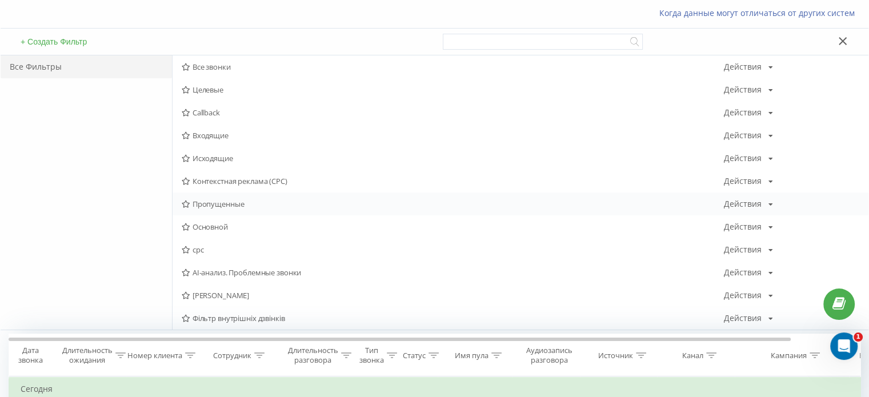
scroll to position [57, 0]
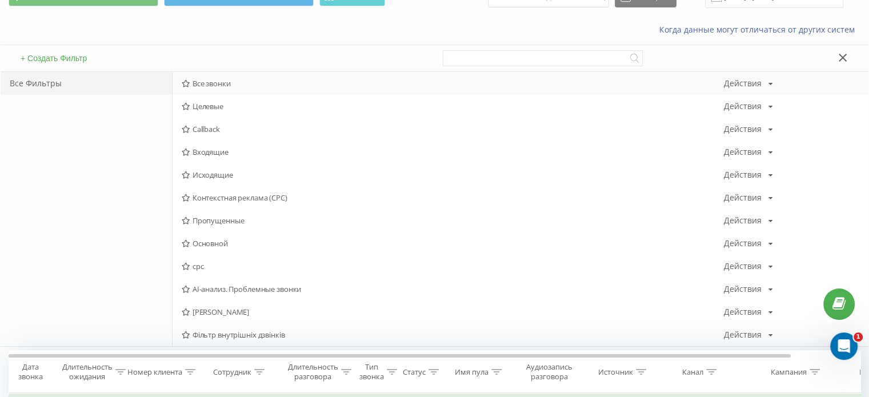
click at [218, 81] on span "Все звонки" at bounding box center [453, 83] width 542 height 8
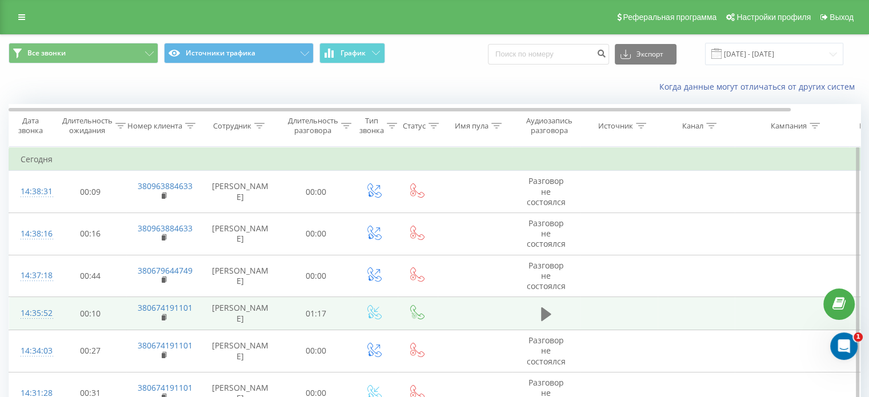
click at [548, 315] on icon at bounding box center [546, 314] width 10 height 16
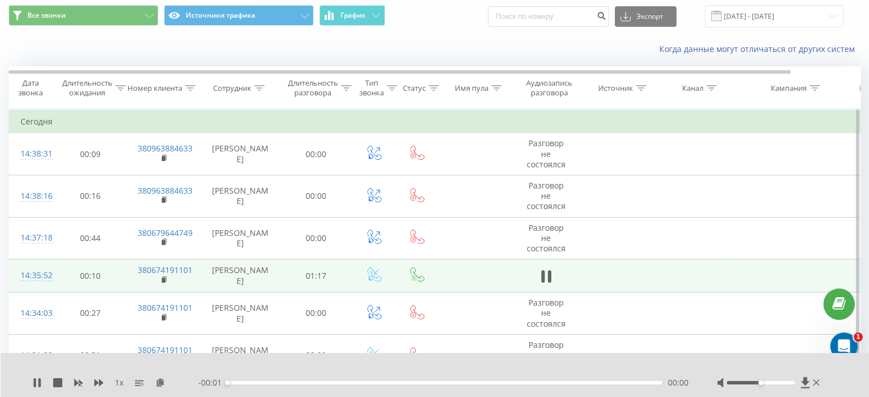
scroll to position [57, 0]
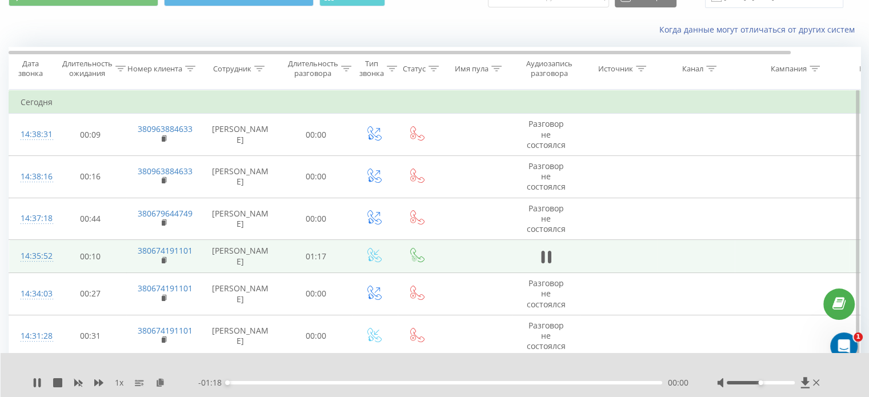
click at [766, 378] on div at bounding box center [769, 382] width 105 height 11
drag, startPoint x: 771, startPoint y: 382, endPoint x: 777, endPoint y: 381, distance: 5.7
click at [777, 381] on div at bounding box center [769, 382] width 105 height 11
drag, startPoint x: 778, startPoint y: 386, endPoint x: 793, endPoint y: 386, distance: 14.9
click at [793, 386] on div at bounding box center [769, 382] width 105 height 11
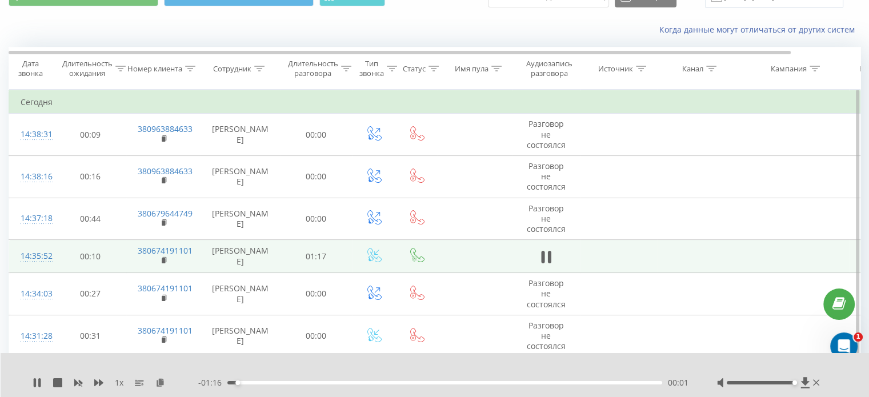
drag, startPoint x: 768, startPoint y: 382, endPoint x: 837, endPoint y: 375, distance: 69.5
click at [852, 375] on div "1 x - 01:16 00:01 00:01" at bounding box center [435, 375] width 869 height 44
click at [37, 384] on icon at bounding box center [37, 382] width 9 height 9
click at [767, 383] on div at bounding box center [761, 382] width 68 height 3
click at [267, 34] on div "Когда данные могут отличаться от других систем" at bounding box center [435, 29] width 868 height 27
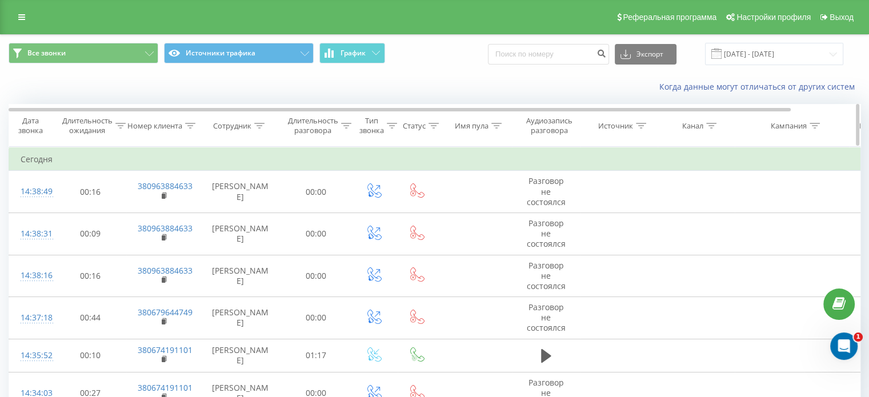
click at [816, 125] on icon at bounding box center [814, 126] width 10 height 6
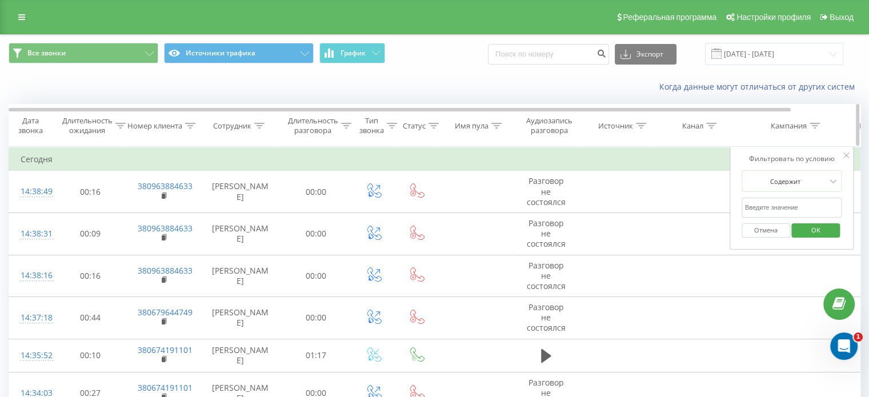
click at [816, 125] on icon at bounding box center [814, 126] width 10 height 6
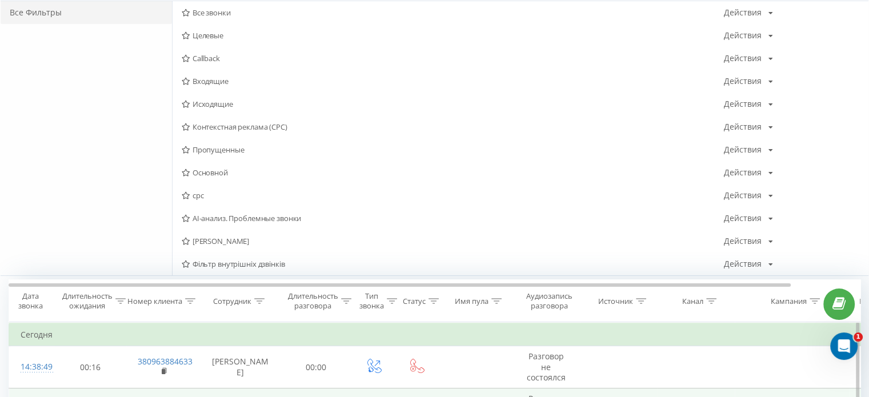
scroll to position [343, 0]
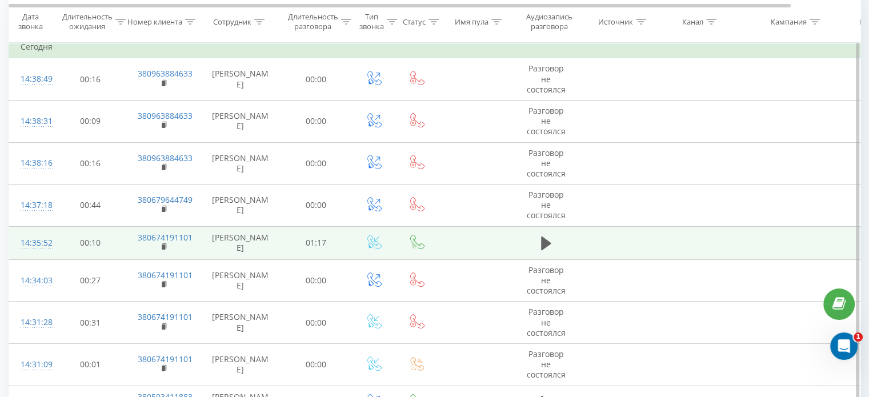
scroll to position [114, 0]
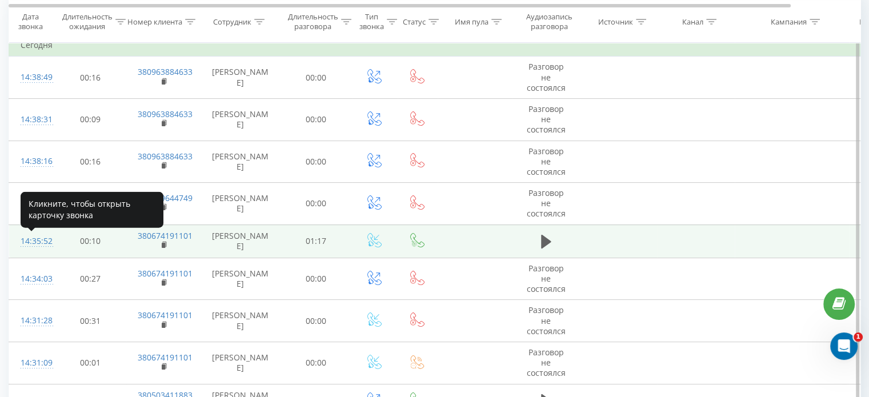
click at [35, 244] on div "14:35:52" at bounding box center [32, 241] width 23 height 22
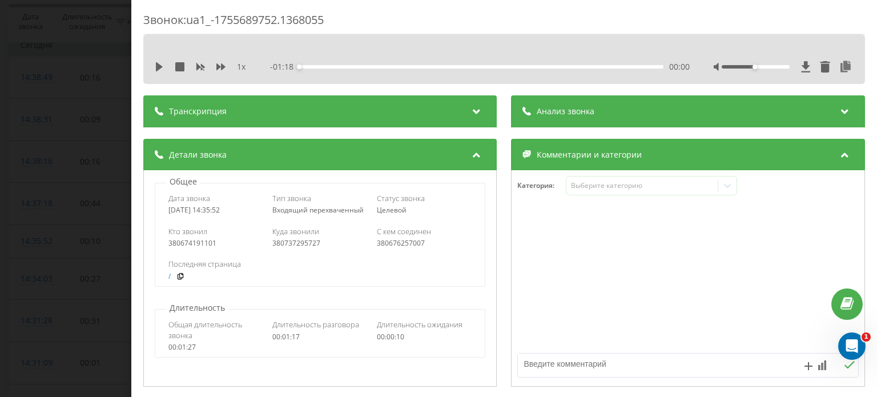
click at [0, 212] on div "Звонок : ua1_-1755689752.1368055 1 x - 01:18 00:00 00:00 Транскрипция Для анали…" at bounding box center [438, 198] width 877 height 397
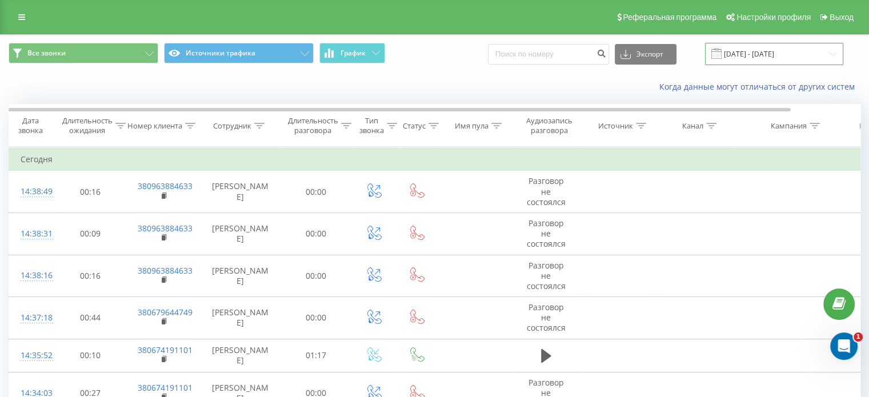
click at [752, 45] on input "[DATE] - [DATE]" at bounding box center [774, 54] width 138 height 22
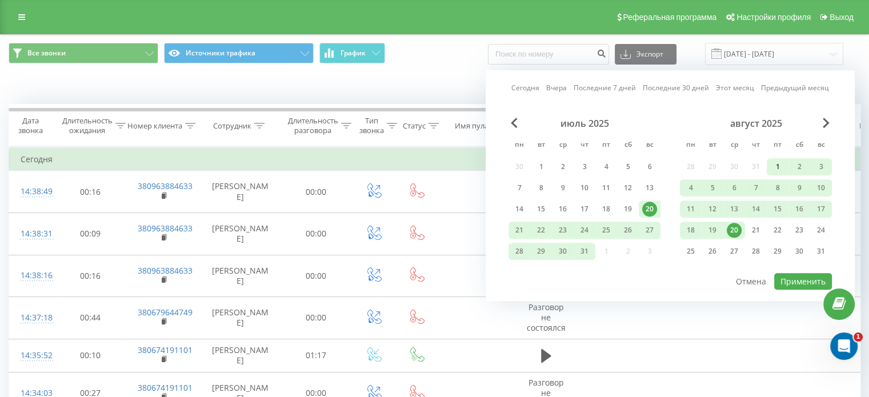
click at [780, 158] on div "1" at bounding box center [778, 166] width 22 height 17
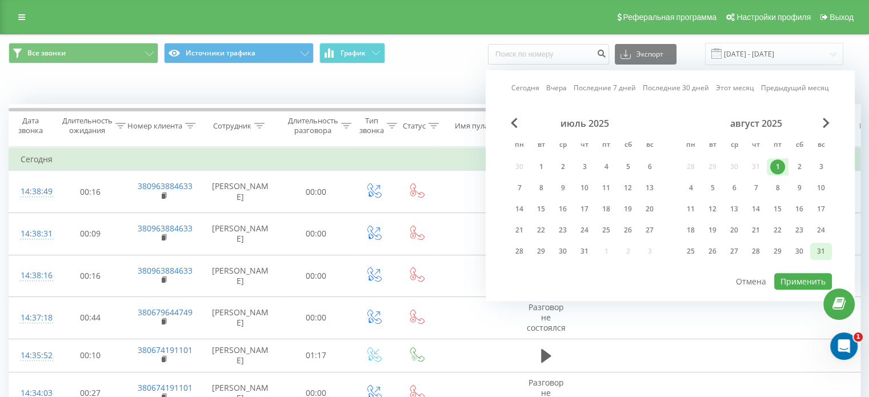
click at [820, 246] on div "31" at bounding box center [820, 251] width 15 height 15
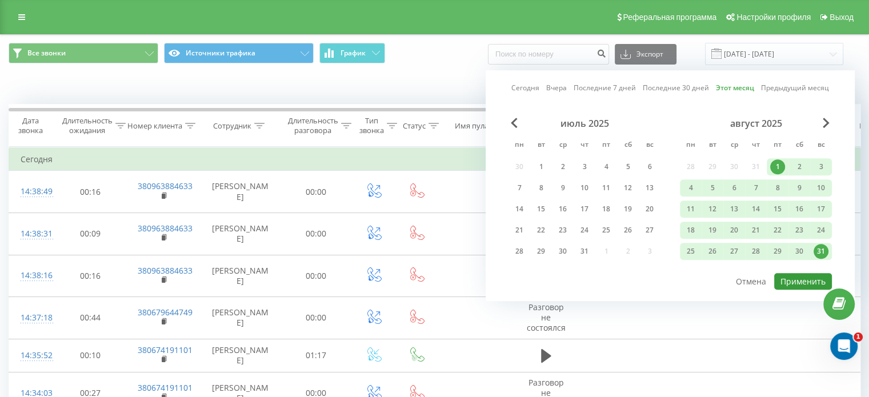
click at [801, 276] on button "Применить" at bounding box center [803, 281] width 58 height 17
type input "01.08.2025 - 31.08.2025"
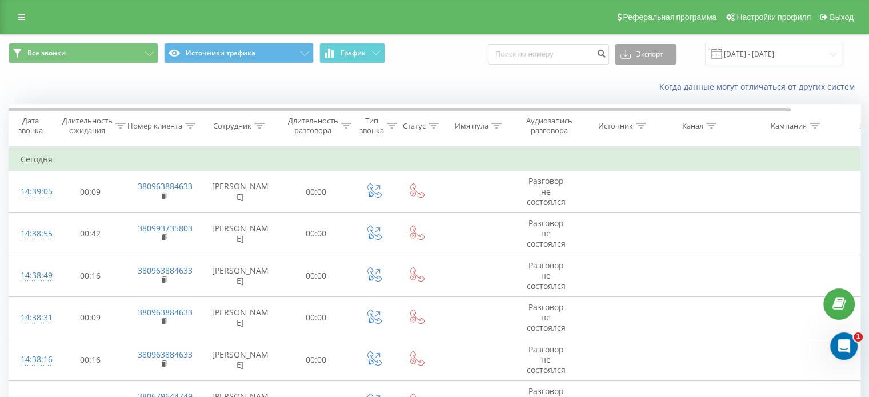
click at [669, 54] on button "Экспорт" at bounding box center [646, 54] width 62 height 21
click at [647, 99] on div ".xls" at bounding box center [645, 96] width 61 height 21
click at [18, 21] on icon at bounding box center [21, 17] width 7 height 8
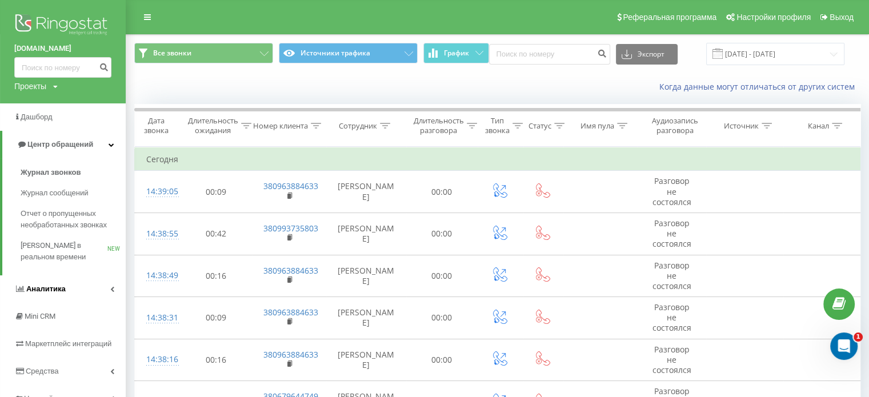
scroll to position [57, 0]
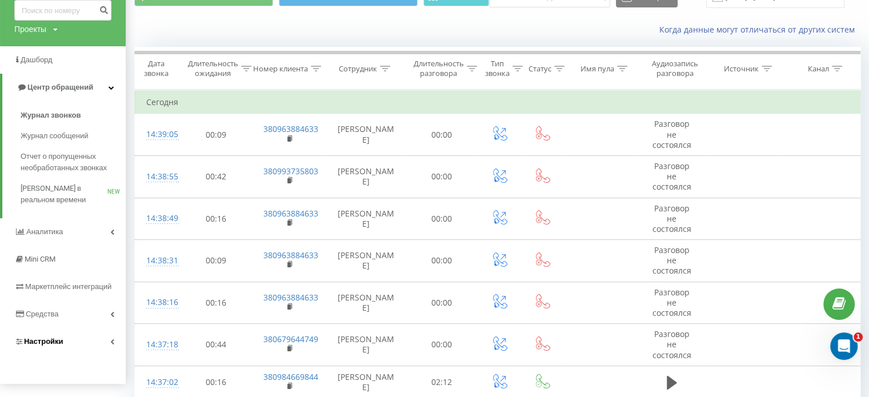
click at [79, 335] on link "Настройки" at bounding box center [63, 341] width 126 height 27
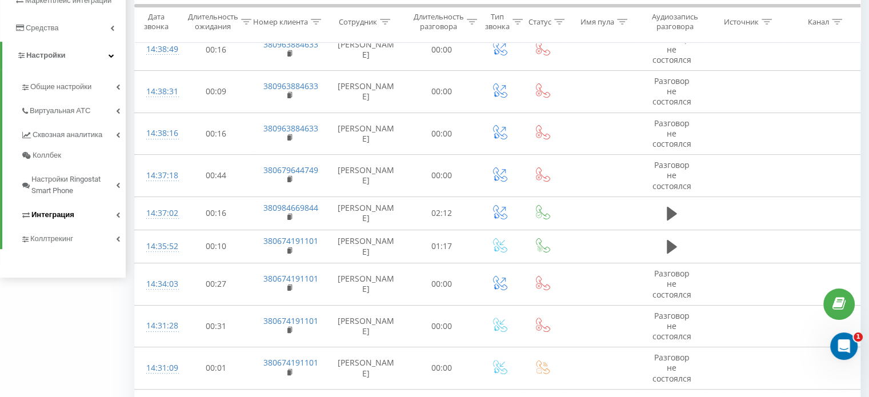
scroll to position [228, 0]
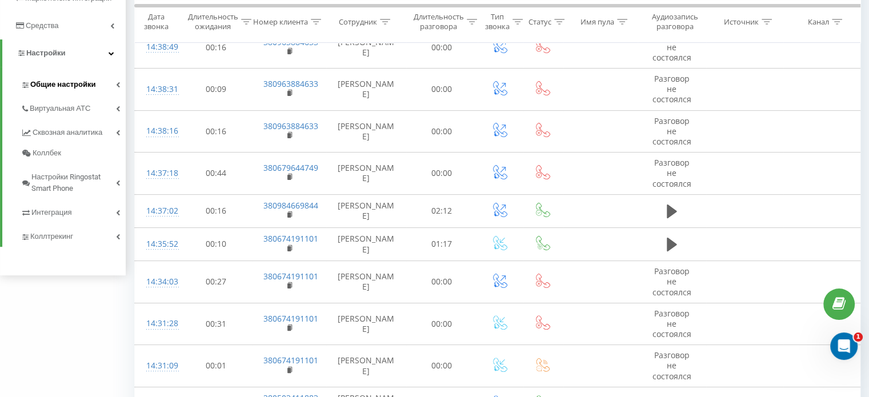
click at [94, 79] on link "Общие настройки" at bounding box center [73, 83] width 105 height 24
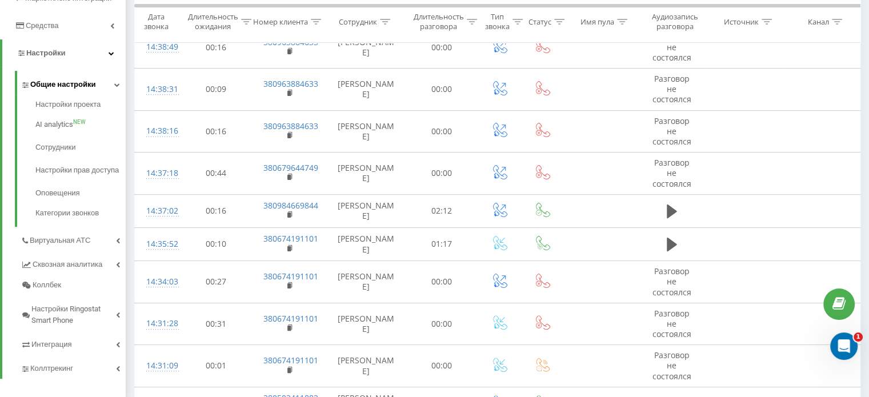
click at [95, 86] on link "Общие настройки" at bounding box center [73, 83] width 105 height 24
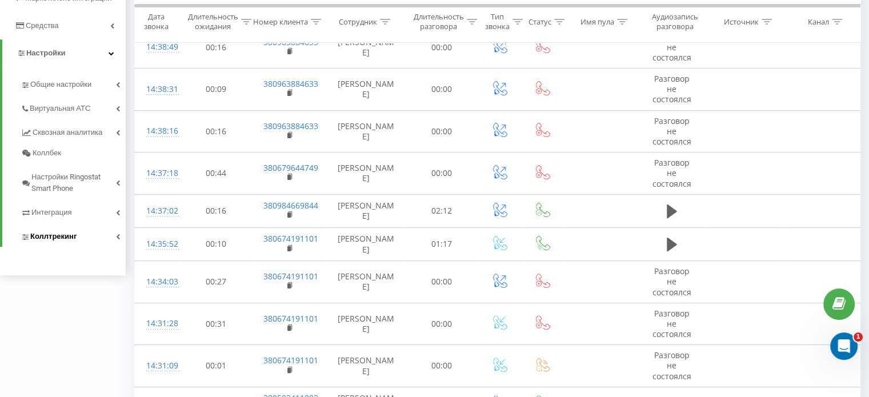
click at [64, 237] on span "Коллтрекинг" at bounding box center [53, 236] width 46 height 11
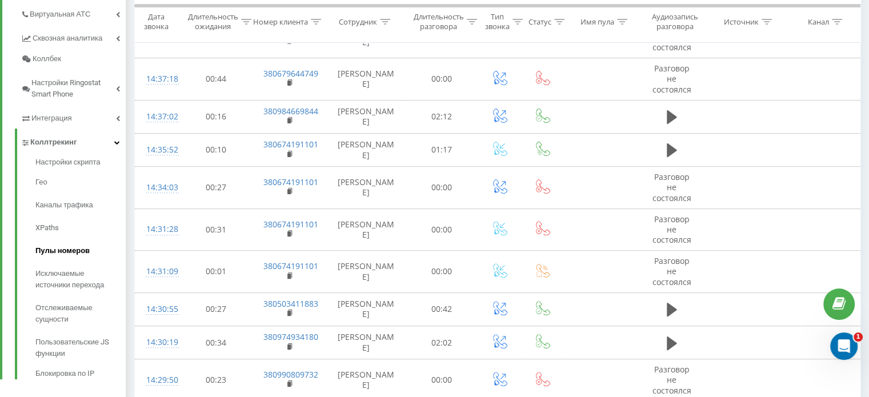
scroll to position [343, 0]
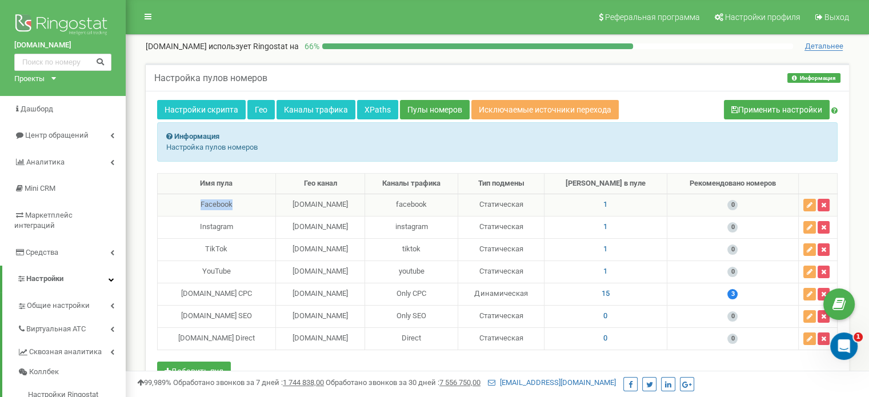
drag, startPoint x: 212, startPoint y: 200, endPoint x: 293, endPoint y: 204, distance: 81.2
click at [271, 204] on div "Facebook" at bounding box center [216, 204] width 109 height 11
drag, startPoint x: 398, startPoint y: 200, endPoint x: 347, endPoint y: 196, distance: 51.0
click at [328, 199] on td "[DOMAIN_NAME]" at bounding box center [319, 205] width 89 height 22
drag, startPoint x: 579, startPoint y: 200, endPoint x: 522, endPoint y: 205, distance: 57.4
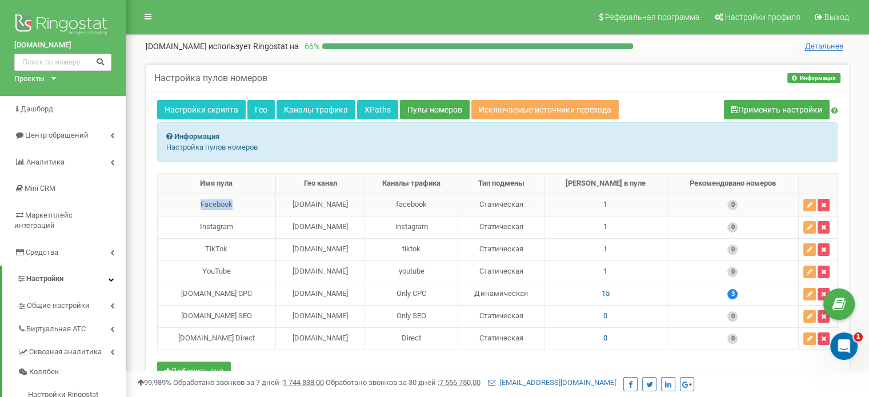
click at [522, 205] on td "Статическая" at bounding box center [501, 205] width 86 height 22
drag, startPoint x: 194, startPoint y: 291, endPoint x: 577, endPoint y: 292, distance: 383.3
click at [577, 292] on tr "landmann.in.ua CPC landmann.in.ua Only CPC Динамическая 15 3" at bounding box center [498, 294] width 680 height 22
click at [307, 293] on td "[DOMAIN_NAME]" at bounding box center [319, 294] width 89 height 22
drag, startPoint x: 332, startPoint y: 290, endPoint x: 406, endPoint y: 297, distance: 74.1
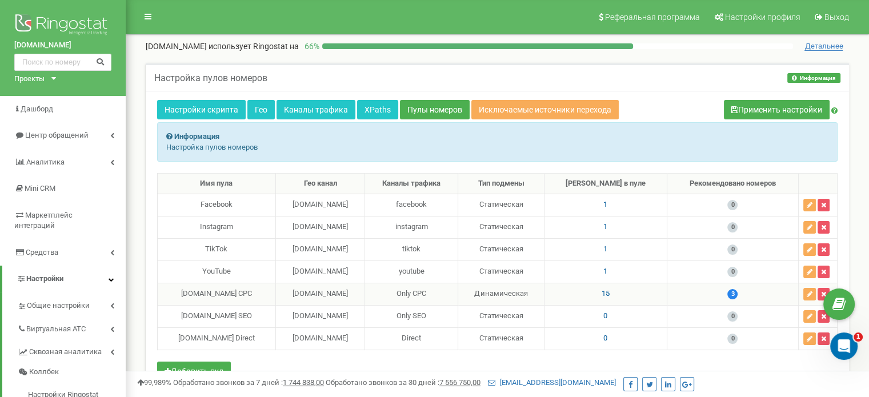
click at [364, 297] on td "[DOMAIN_NAME]" at bounding box center [319, 294] width 89 height 22
click at [655, 298] on td "15" at bounding box center [605, 294] width 123 height 22
drag, startPoint x: 645, startPoint y: 292, endPoint x: 623, endPoint y: 294, distance: 22.9
click at [623, 294] on td "15" at bounding box center [605, 294] width 123 height 22
click at [648, 291] on td "15" at bounding box center [605, 294] width 123 height 22
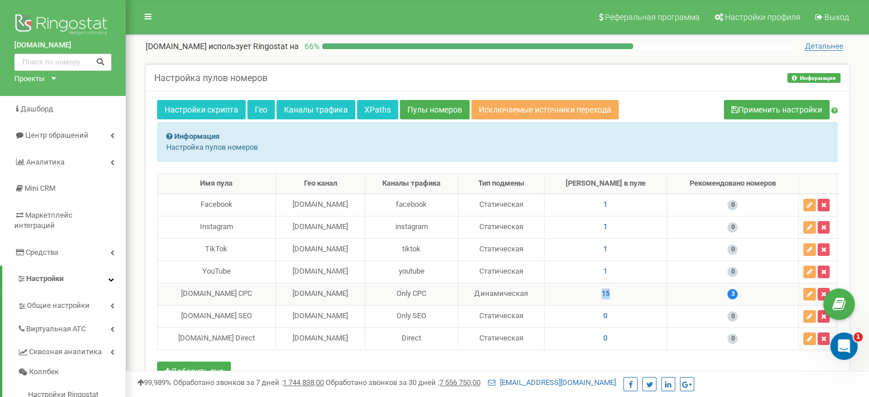
drag, startPoint x: 651, startPoint y: 291, endPoint x: 619, endPoint y: 296, distance: 33.0
click at [619, 296] on td "15" at bounding box center [605, 294] width 123 height 22
click at [649, 292] on td "15" at bounding box center [605, 294] width 123 height 22
drag, startPoint x: 194, startPoint y: 290, endPoint x: 763, endPoint y: 284, distance: 568.9
click at [763, 284] on tr "landmann.in.ua CPC landmann.in.ua Only CPC Динамическая 15 3" at bounding box center [498, 294] width 680 height 22
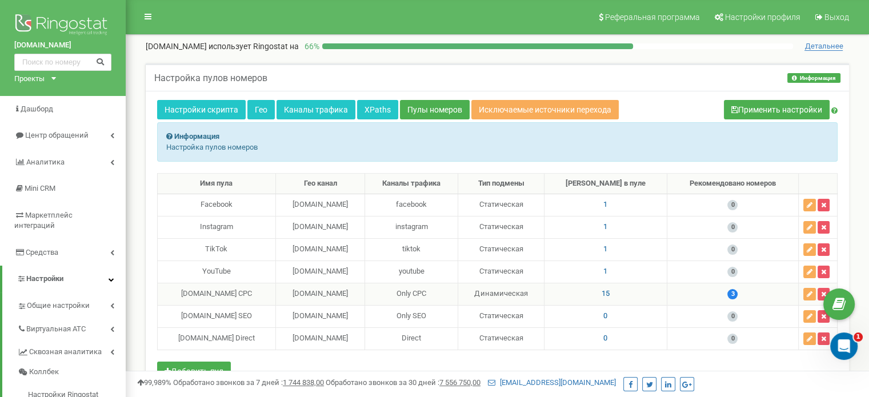
click at [644, 288] on td "15" at bounding box center [605, 294] width 123 height 22
drag, startPoint x: 187, startPoint y: 288, endPoint x: 752, endPoint y: 291, distance: 564.4
click at [752, 291] on tr "landmann.in.ua CPC landmann.in.ua Only CPC Динамическая 15 3" at bounding box center [498, 294] width 680 height 22
click at [667, 295] on td "15" at bounding box center [605, 294] width 123 height 22
click at [76, 142] on link "Центр обращений" at bounding box center [63, 135] width 126 height 27
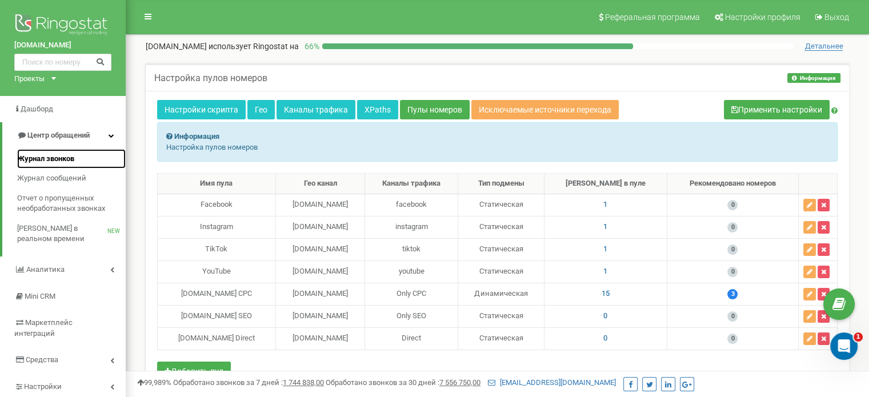
click at [66, 157] on span "Журнал звонков" at bounding box center [45, 159] width 57 height 11
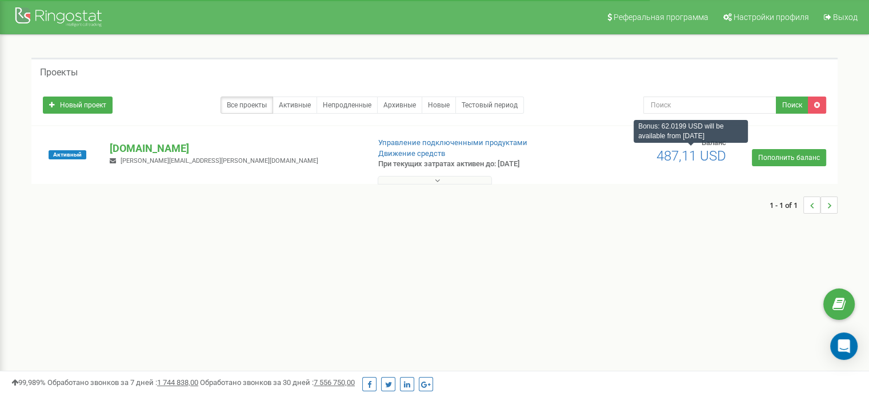
click at [724, 156] on span "487,11 USD" at bounding box center [691, 156] width 70 height 16
drag, startPoint x: 548, startPoint y: 162, endPoint x: 376, endPoint y: 166, distance: 172.0
click at [376, 166] on div "Управление подключенными продуктами Движение средств При текущих затратах актив…" at bounding box center [470, 154] width 200 height 32
click at [143, 142] on p "[DOMAIN_NAME]" at bounding box center [235, 148] width 250 height 15
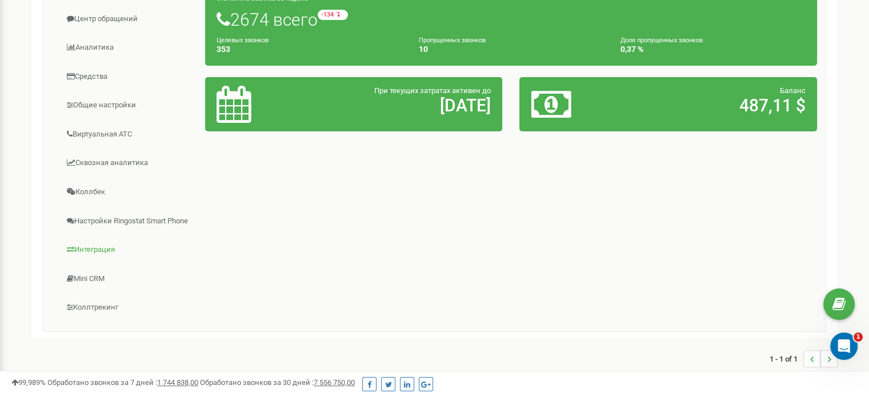
scroll to position [228, 0]
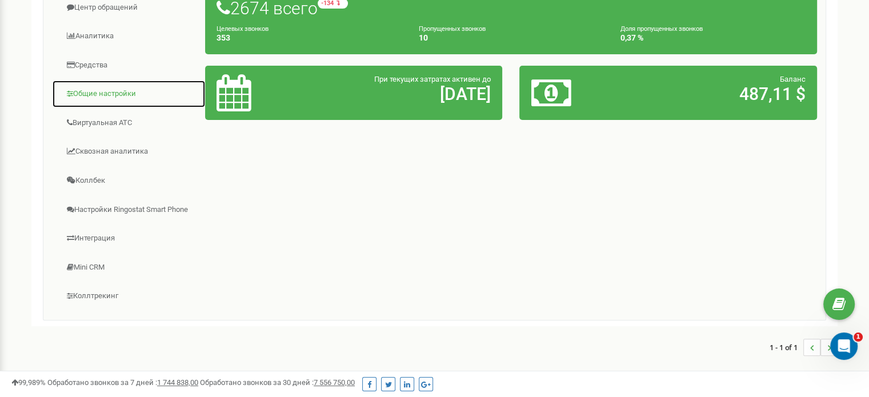
click at [126, 88] on link "Общие настройки" at bounding box center [129, 94] width 154 height 28
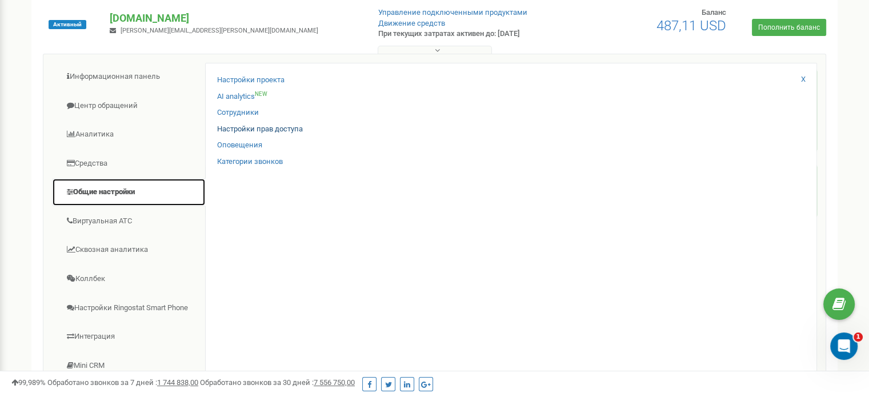
scroll to position [57, 0]
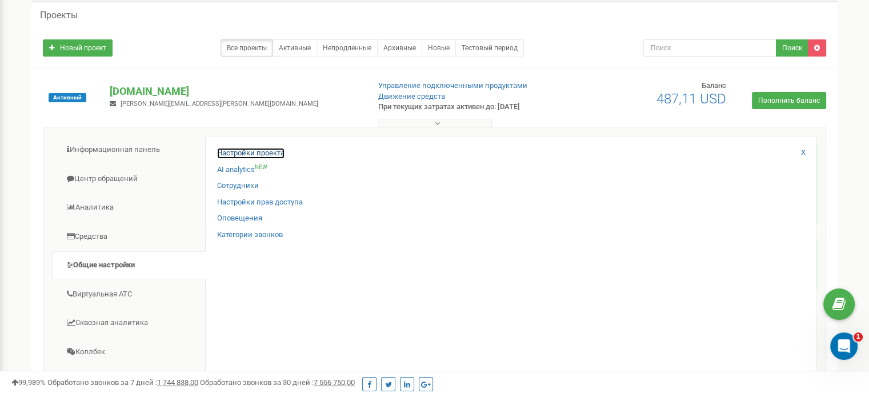
click at [258, 152] on link "Настройки проекта" at bounding box center [250, 153] width 67 height 11
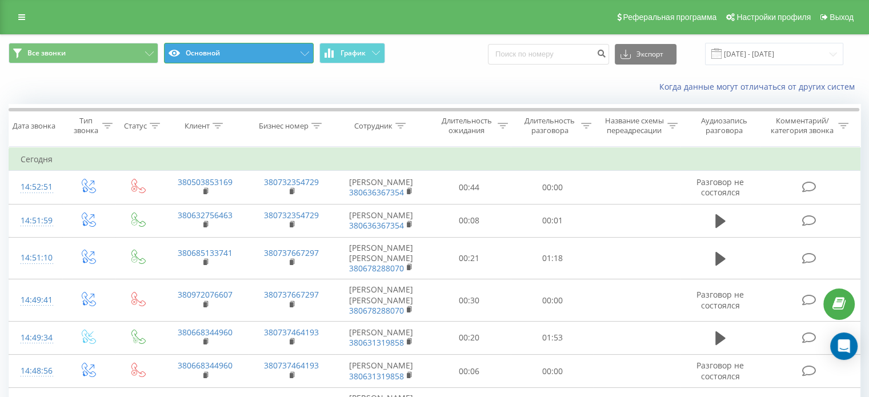
click at [196, 47] on button "Основной" at bounding box center [239, 53] width 150 height 21
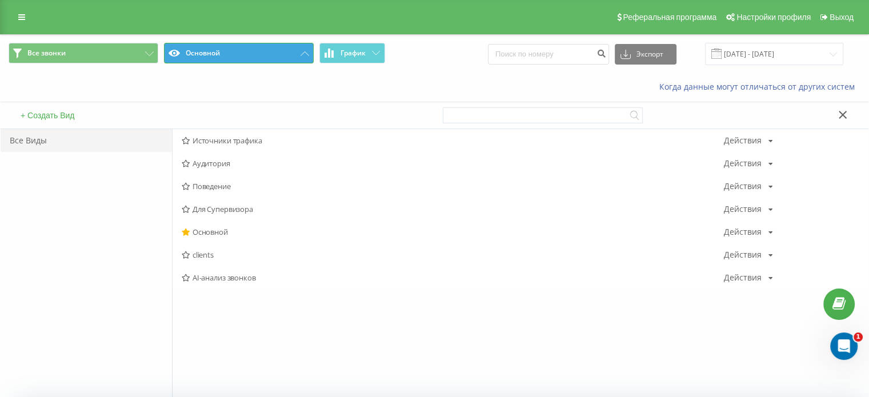
click at [217, 49] on button "Основной" at bounding box center [239, 53] width 150 height 21
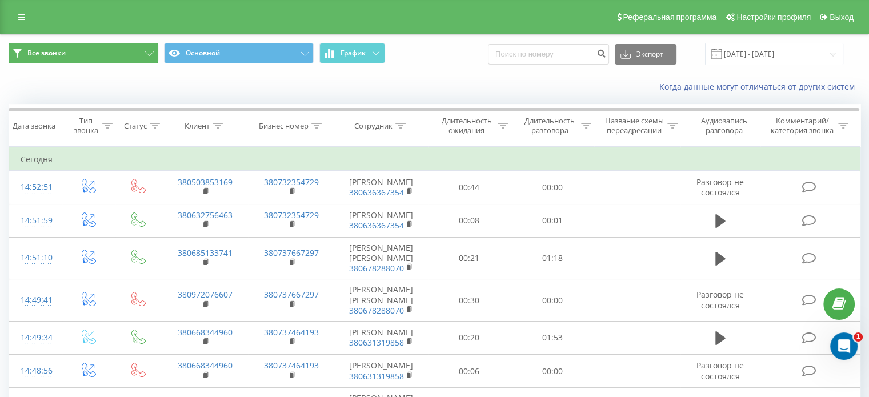
click at [94, 43] on button "Все звонки" at bounding box center [84, 53] width 150 height 21
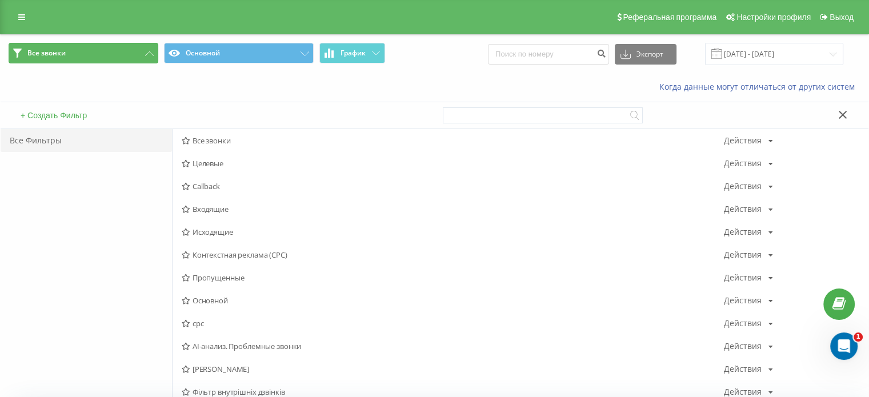
click at [93, 45] on button "Все звонки" at bounding box center [84, 53] width 150 height 21
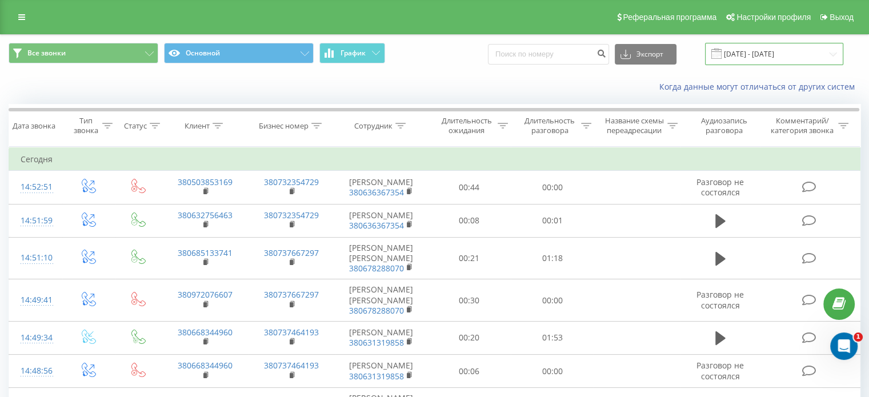
click at [765, 50] on input "[DATE] - [DATE]" at bounding box center [774, 54] width 138 height 22
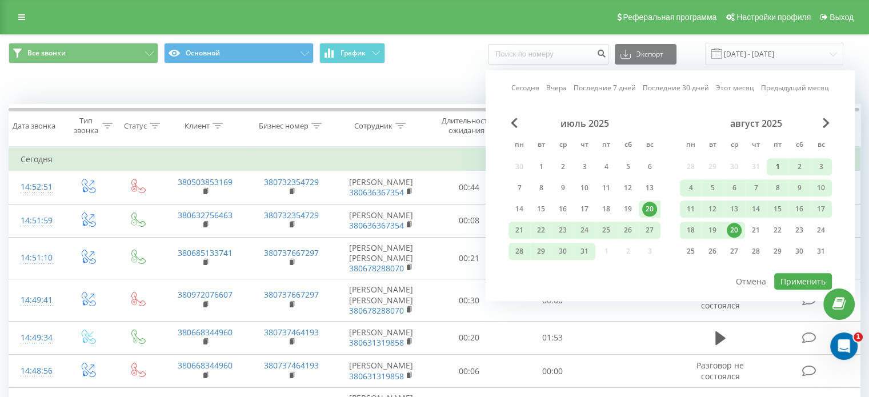
click at [780, 163] on div "1" at bounding box center [777, 166] width 15 height 15
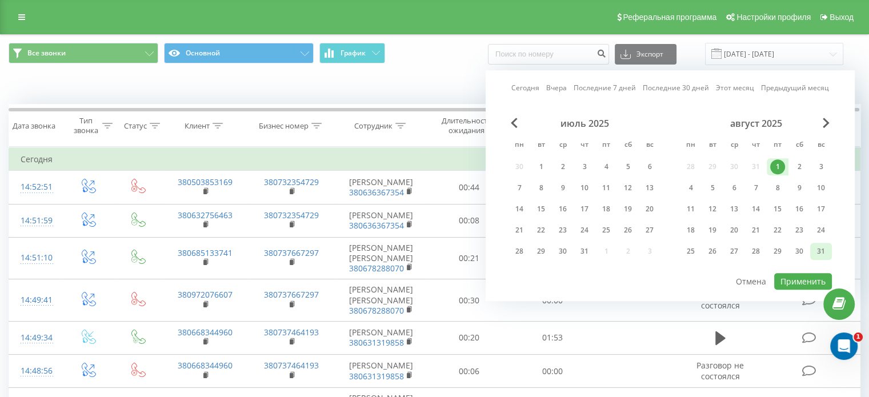
click at [822, 253] on div "31" at bounding box center [820, 251] width 15 height 15
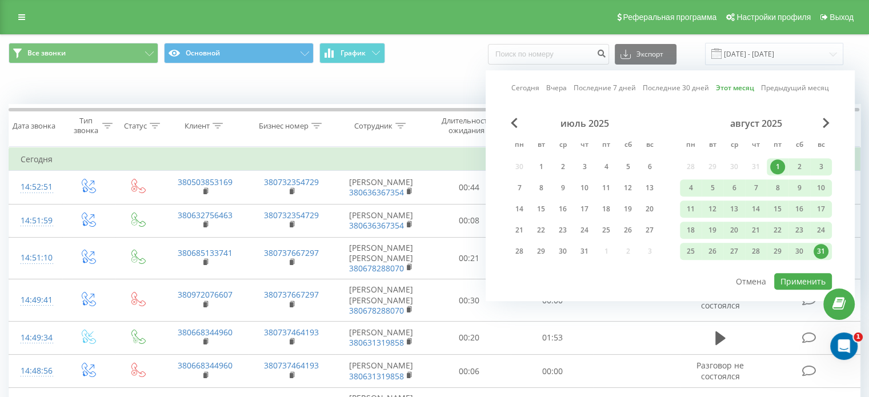
click at [797, 288] on div "Сегодня Вчера Последние 7 дней Последние 30 дней Этот месяц Предыдущий месяц ию…" at bounding box center [670, 185] width 369 height 231
click at [797, 287] on div "Сегодня Вчера Последние 7 дней Последние 30 дней Этот месяц Предыдущий месяц ию…" at bounding box center [670, 185] width 369 height 231
click at [794, 283] on button "Применить" at bounding box center [803, 281] width 58 height 17
type input "01.08.2025 - 31.08.2025"
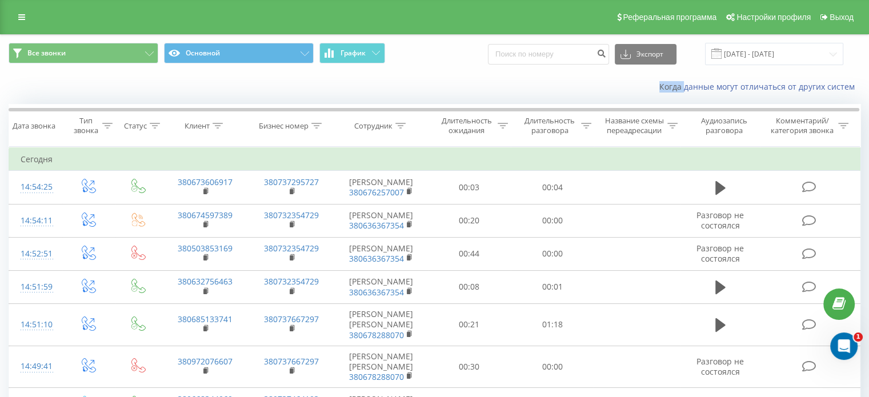
click at [630, 77] on div "Когда данные могут отличаться от других систем" at bounding box center [435, 86] width 868 height 27
click at [90, 50] on button "Все звонки" at bounding box center [84, 53] width 150 height 21
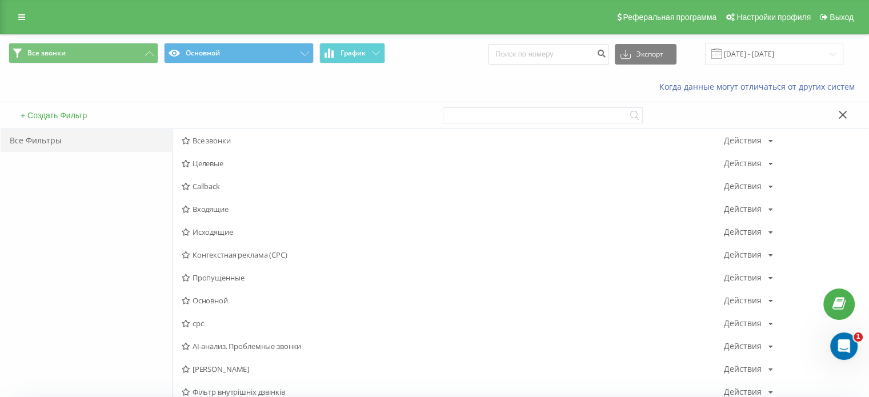
click at [208, 183] on span "Callback" at bounding box center [453, 186] width 542 height 8
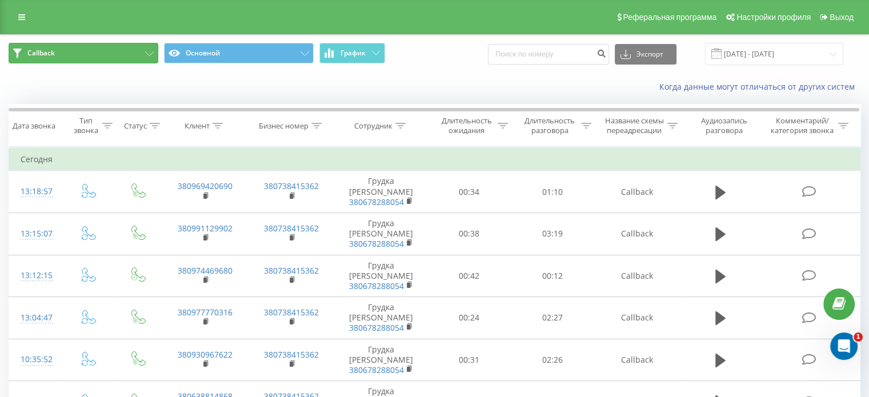
click at [91, 45] on button "Callback" at bounding box center [84, 53] width 150 height 21
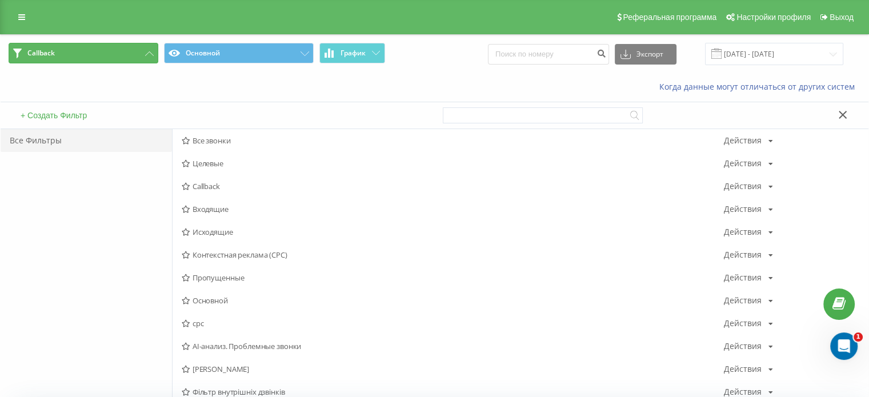
click at [89, 52] on button "Callback" at bounding box center [84, 53] width 150 height 21
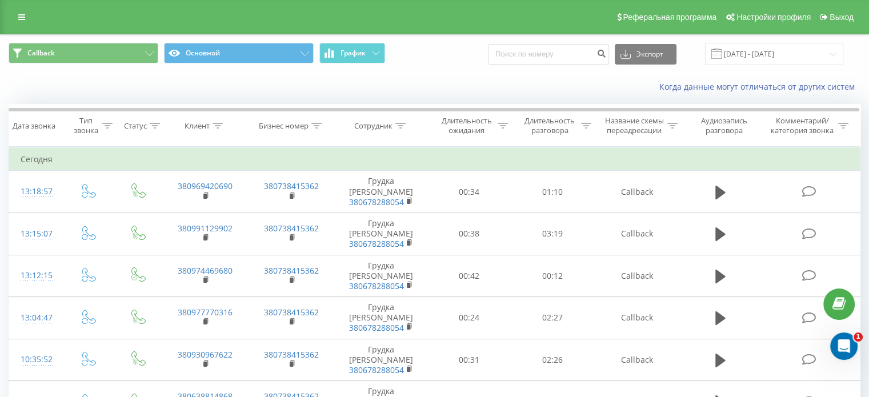
click at [58, 41] on div "Callback Основной График Экспорт .csv .xls .xlsx 01.08.2025 - 31.08.2025" at bounding box center [435, 54] width 868 height 38
click at [61, 47] on button "Callback" at bounding box center [84, 53] width 150 height 21
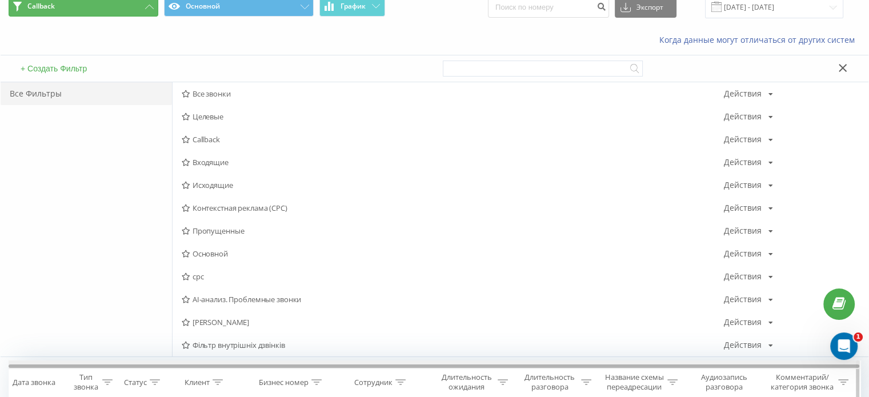
scroll to position [171, 0]
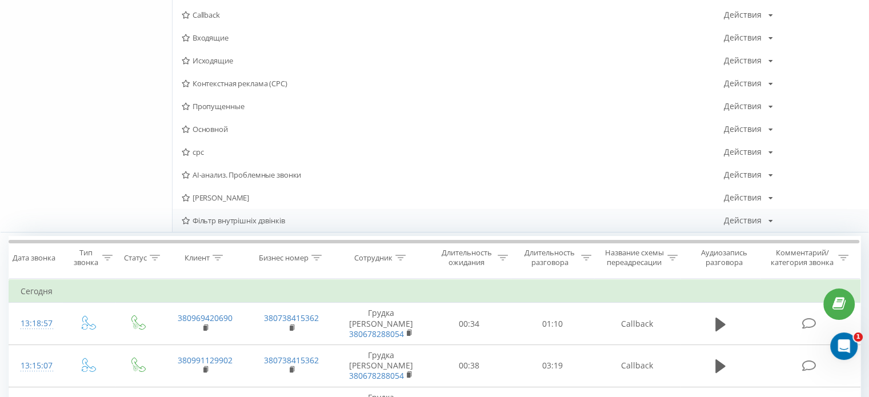
click at [236, 219] on span "Фільтр внутрішніх дзвінків" at bounding box center [453, 220] width 542 height 8
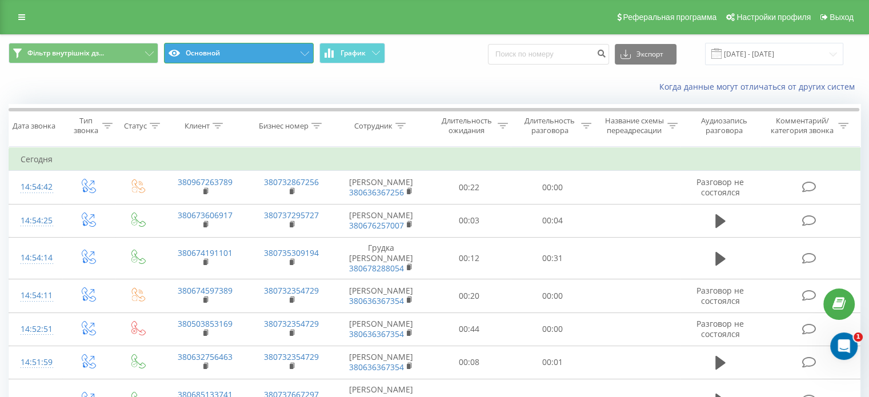
click at [264, 47] on button "Основной" at bounding box center [239, 53] width 150 height 21
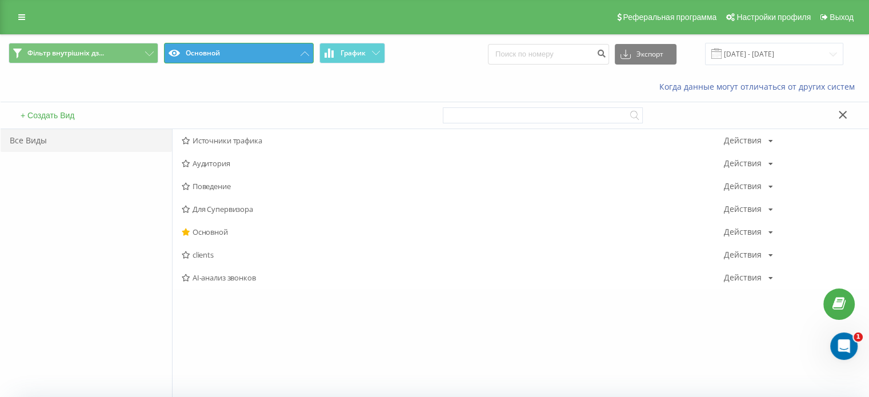
click at [262, 49] on button "Основной" at bounding box center [239, 53] width 150 height 21
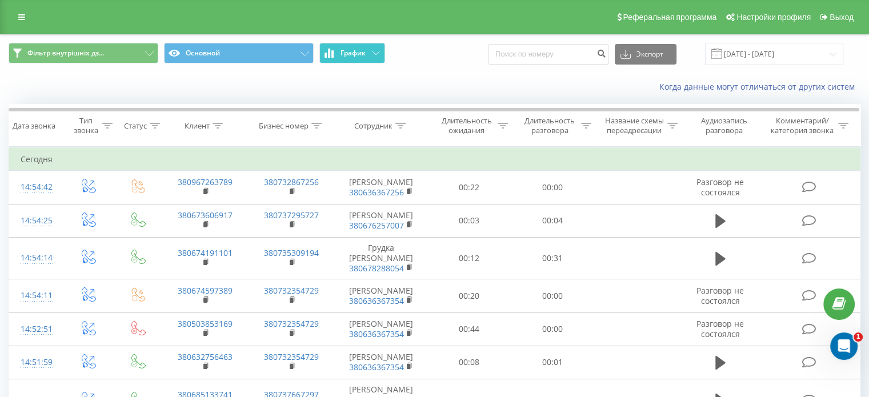
click at [351, 53] on span "График" at bounding box center [352, 53] width 25 height 8
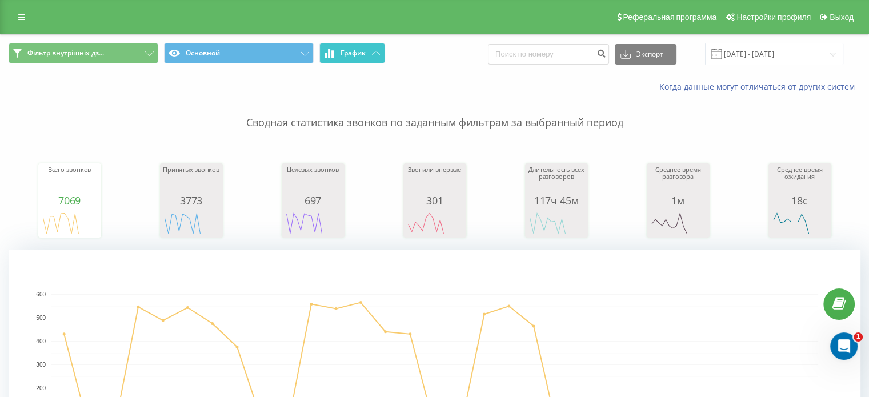
click at [351, 53] on span "График" at bounding box center [352, 53] width 25 height 8
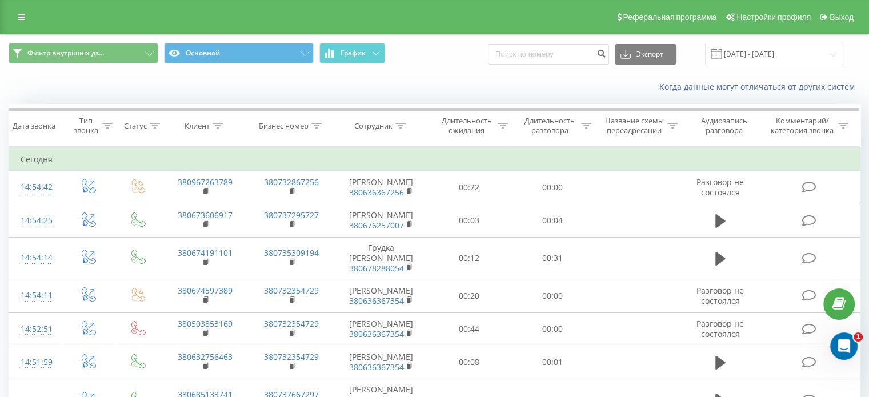
click at [15, 6] on div "Реферальная программа Настройки профиля Выход" at bounding box center [434, 17] width 869 height 34
click at [17, 10] on link at bounding box center [21, 17] width 21 height 16
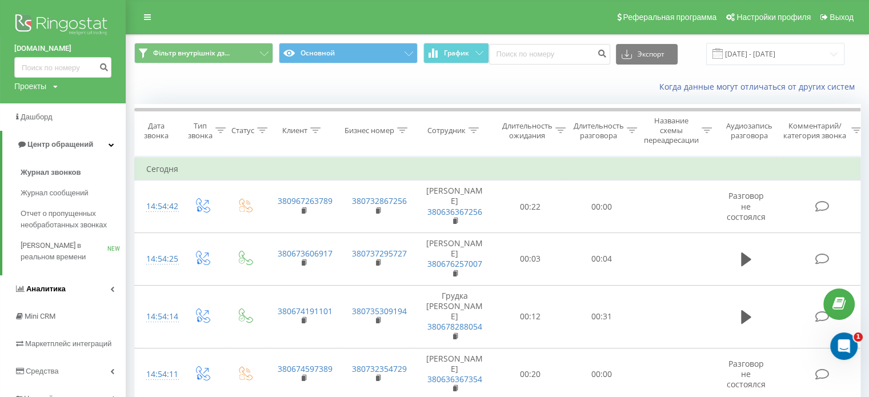
click at [73, 295] on link "Аналитика" at bounding box center [63, 288] width 126 height 27
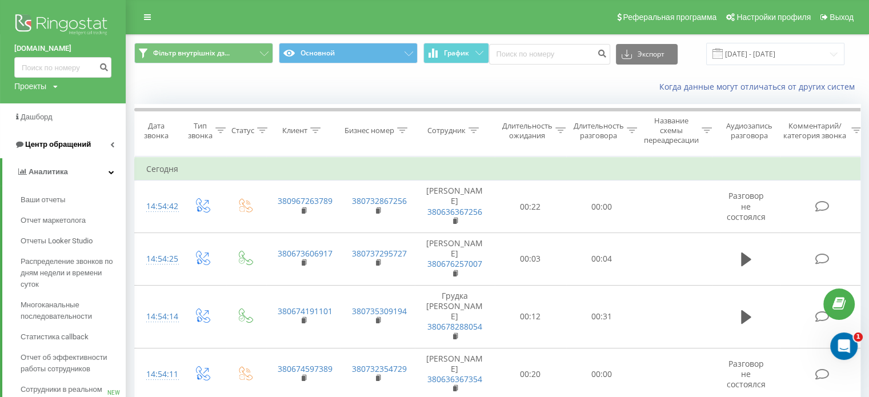
click at [55, 142] on span "Центр обращений" at bounding box center [58, 144] width 66 height 9
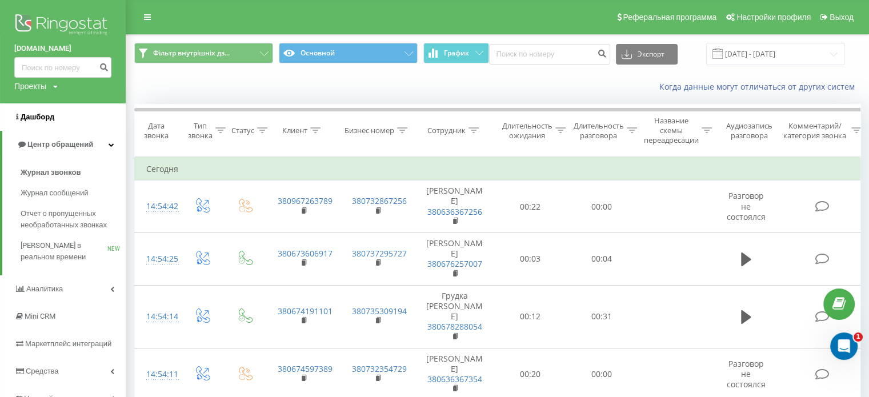
click at [39, 111] on link "Дашборд" at bounding box center [63, 116] width 126 height 27
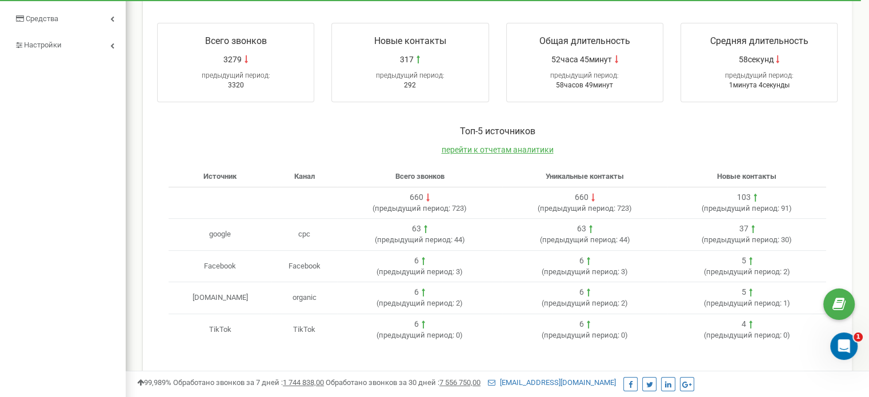
scroll to position [286, 0]
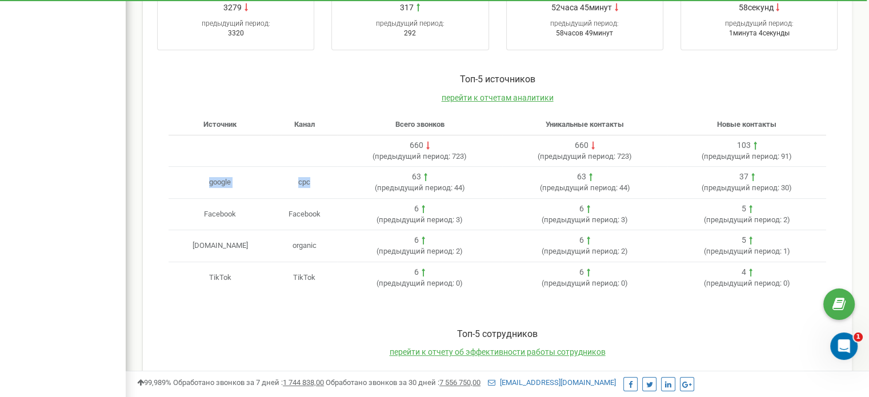
drag, startPoint x: 204, startPoint y: 178, endPoint x: 334, endPoint y: 183, distance: 129.2
click at [334, 183] on tr "google cpc 63 ( предыдущий период: 44 ) 63 ( предыдущий период: 44 ) 37 ( преды…" at bounding box center [497, 183] width 657 height 32
click at [580, 74] on p "Toп-5 источников" at bounding box center [497, 79] width 657 height 13
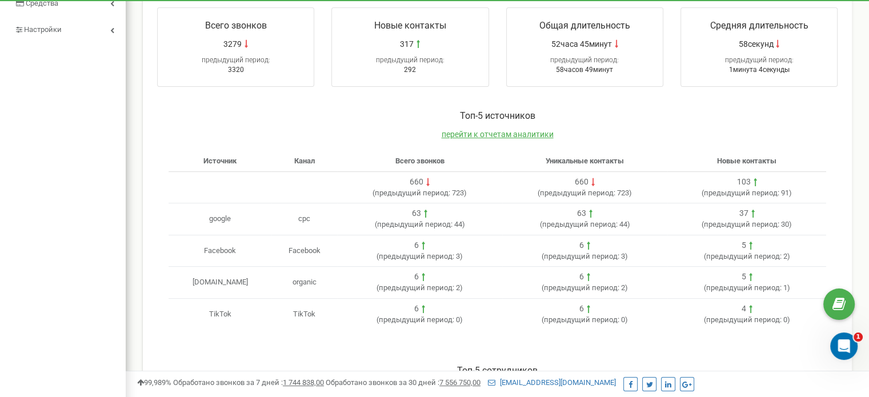
scroll to position [343, 0]
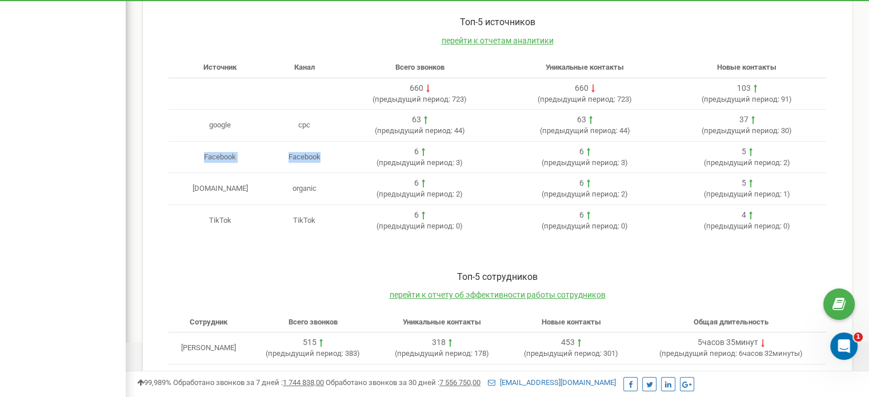
drag, startPoint x: 203, startPoint y: 154, endPoint x: 411, endPoint y: 153, distance: 207.9
click at [347, 153] on tr "Facebook Facebook 6 ( предыдущий период: 3 ) 6 ( предыдущий период: 3 ) 5 ( пре…" at bounding box center [497, 157] width 657 height 32
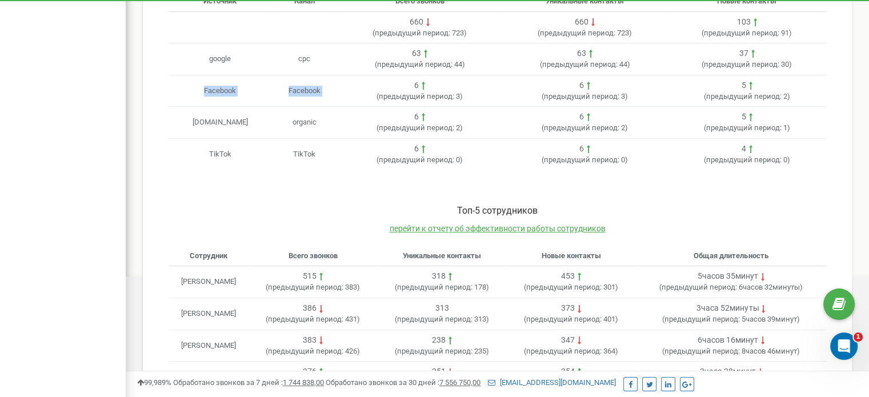
scroll to position [482, 0]
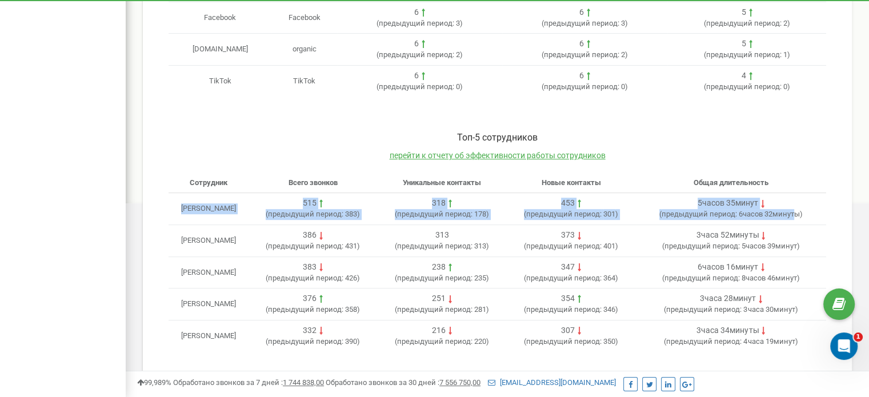
drag, startPoint x: 171, startPoint y: 206, endPoint x: 802, endPoint y: 210, distance: 630.6
click at [802, 210] on tr "Горяний Давид Віталійович 515 ( предыдущий период: 383 ) 318 ( предыдущий перио…" at bounding box center [497, 209] width 657 height 32
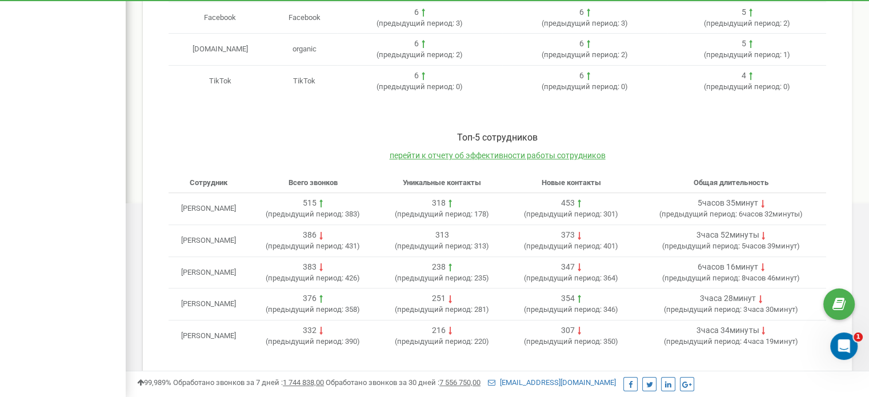
click at [671, 157] on div "Toп-5 сотрудников перейти к отчету об эффективности работы сотрудников" at bounding box center [497, 152] width 657 height 42
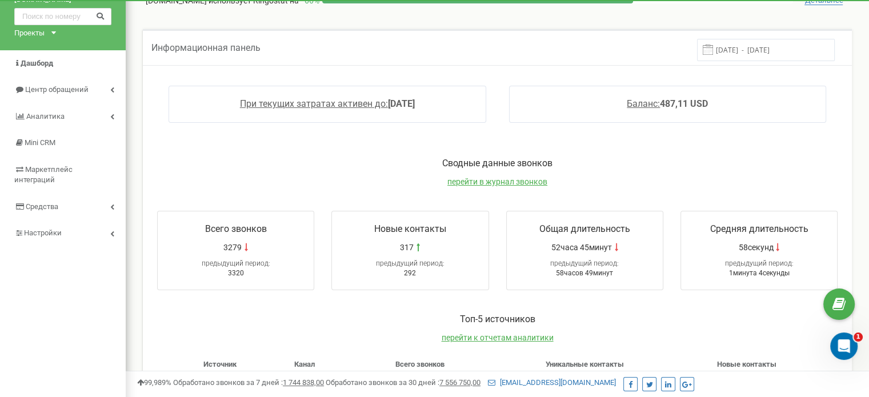
scroll to position [0, 0]
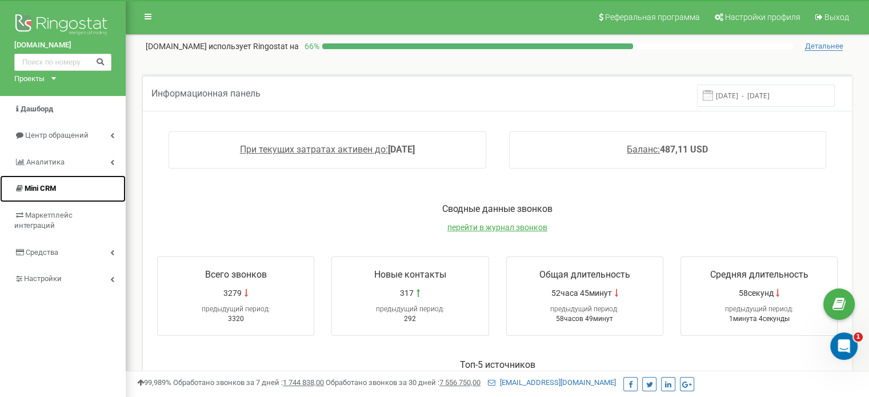
click at [40, 188] on span "Mini CRM" at bounding box center [40, 188] width 31 height 9
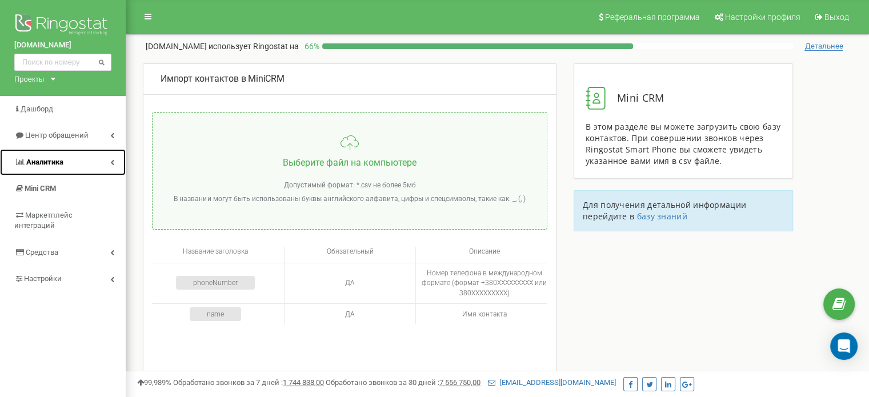
click at [62, 165] on span "Аналитика" at bounding box center [44, 162] width 37 height 9
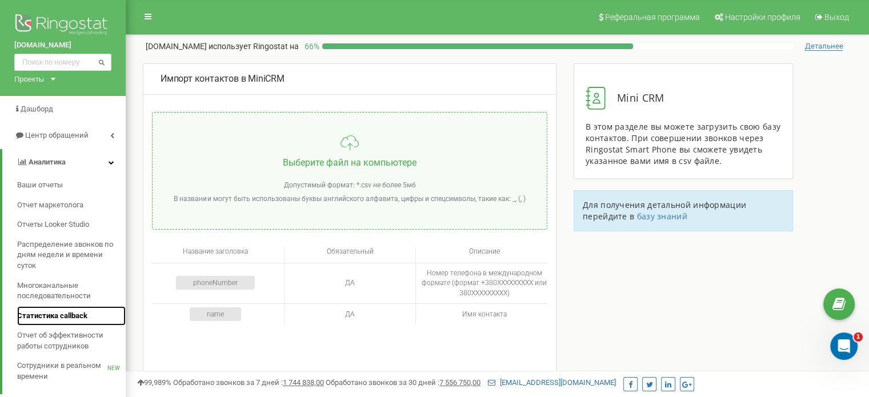
click at [75, 308] on link "Статистика callback" at bounding box center [71, 316] width 109 height 20
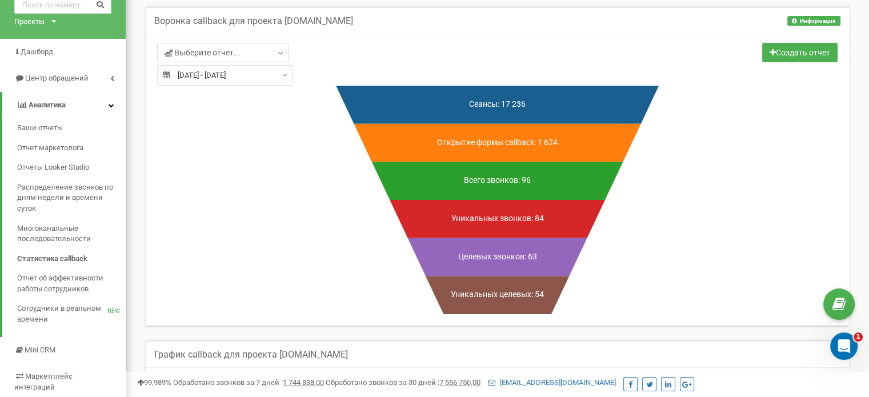
drag, startPoint x: 544, startPoint y: 102, endPoint x: 495, endPoint y: 105, distance: 49.2
click at [495, 105] on icon at bounding box center [497, 105] width 323 height 38
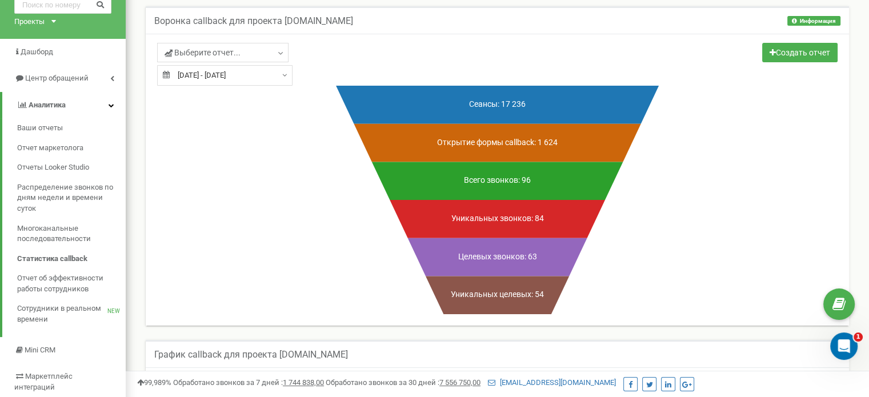
drag, startPoint x: 569, startPoint y: 143, endPoint x: 532, endPoint y: 143, distance: 36.6
click at [532, 143] on icon at bounding box center [497, 143] width 287 height 38
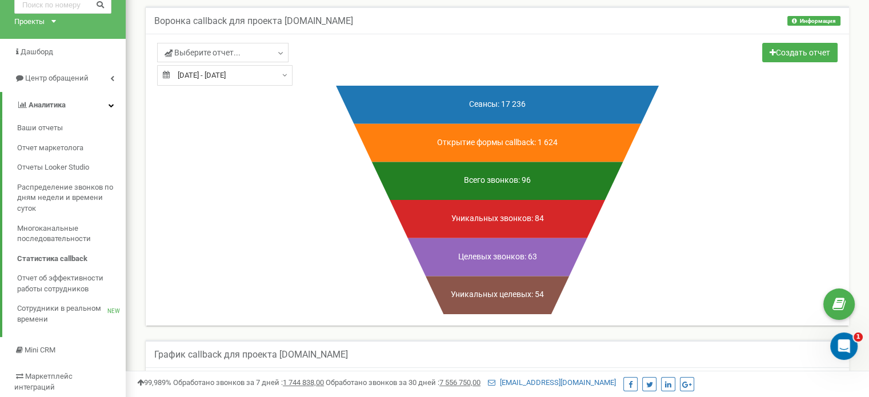
drag, startPoint x: 547, startPoint y: 179, endPoint x: 518, endPoint y: 179, distance: 29.1
click at [518, 179] on icon at bounding box center [497, 181] width 251 height 38
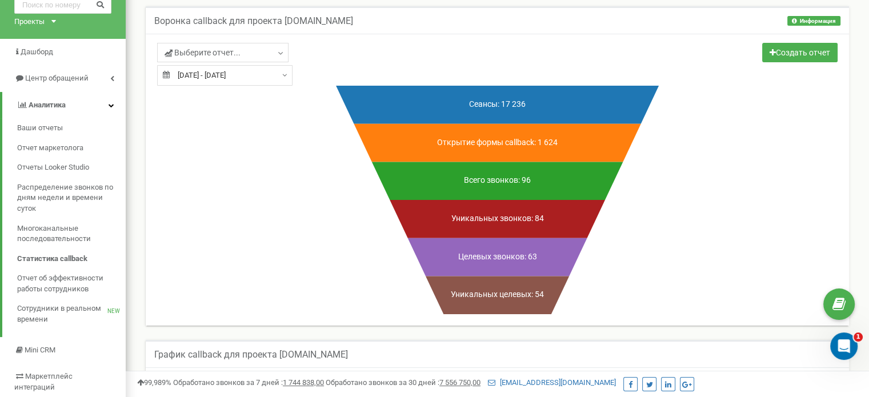
drag, startPoint x: 544, startPoint y: 220, endPoint x: 535, endPoint y: 220, distance: 9.1
click at [535, 220] on icon at bounding box center [497, 219] width 215 height 38
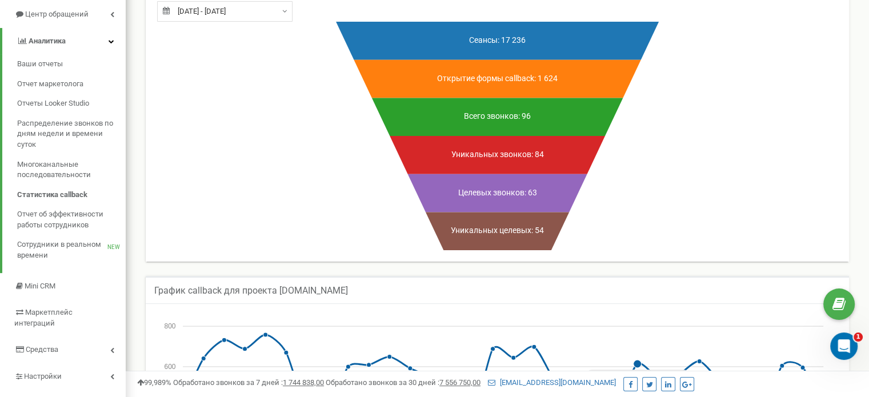
scroll to position [114, 0]
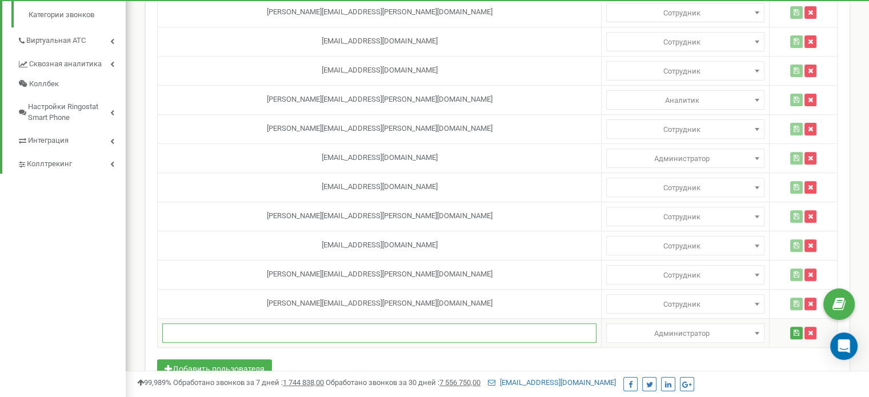
click at [313, 336] on input "text" at bounding box center [379, 332] width 434 height 19
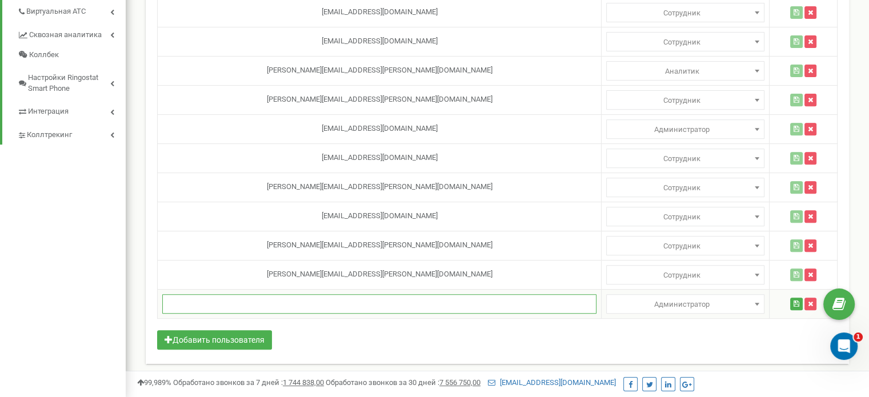
paste input "v.osetrova@landmann.com.ua"
type input "v.osetrova@landmann.com.ua"
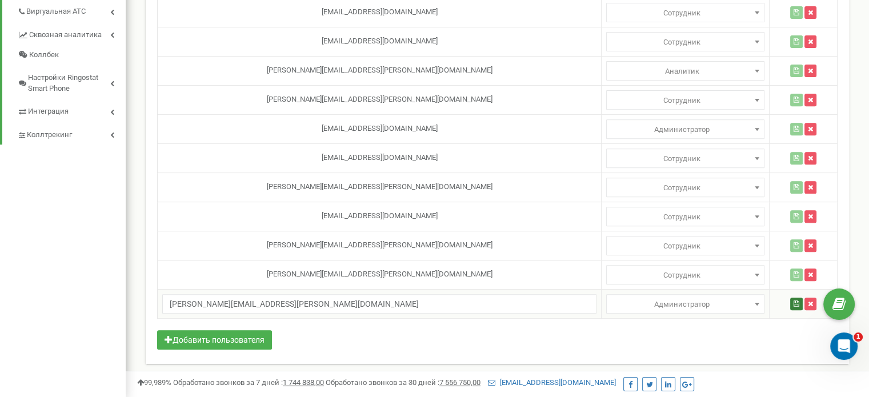
click at [790, 303] on button "button" at bounding box center [796, 304] width 13 height 13
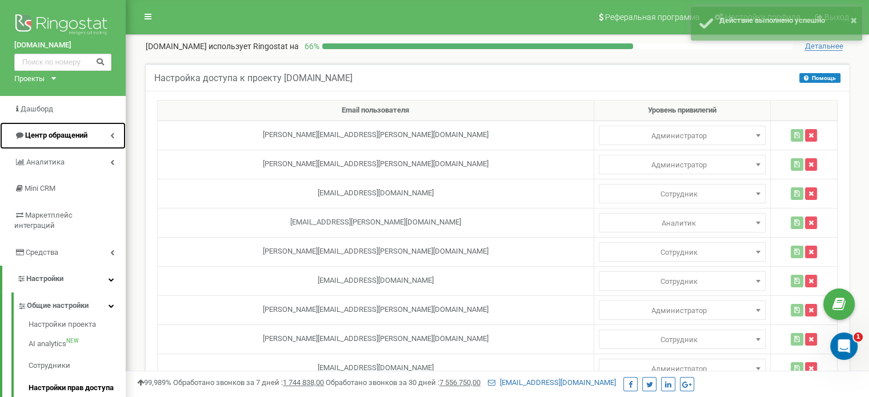
click at [66, 144] on link "Центр обращений" at bounding box center [63, 135] width 126 height 27
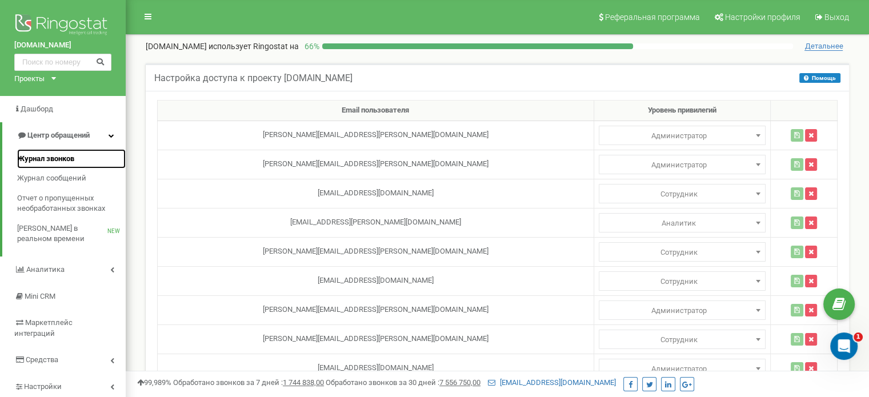
drag, startPoint x: 69, startPoint y: 161, endPoint x: 85, endPoint y: 167, distance: 17.2
click at [69, 160] on span "Журнал звонков" at bounding box center [45, 159] width 57 height 11
